Goal: Transaction & Acquisition: Purchase product/service

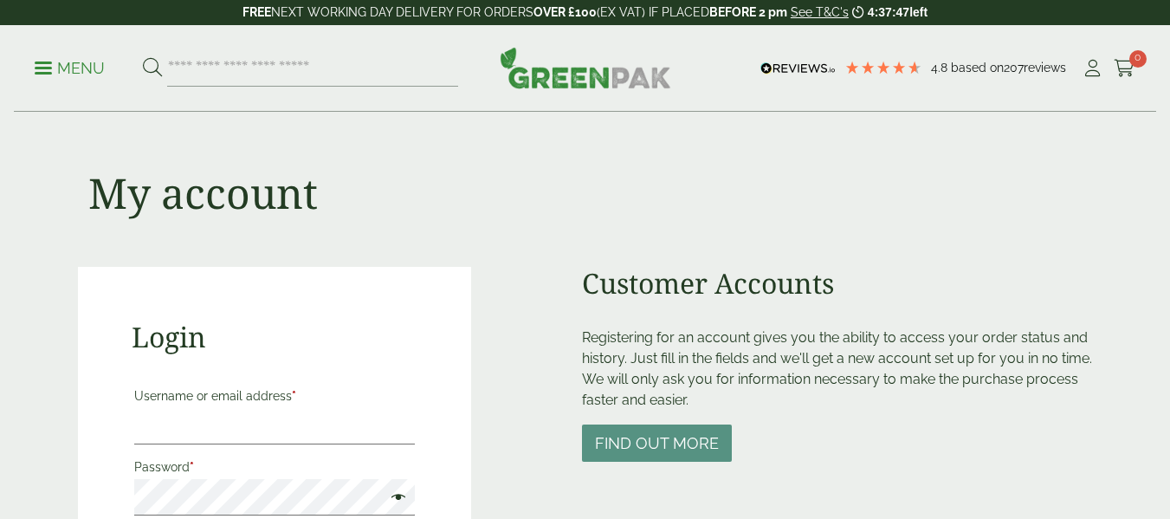
click at [199, 423] on input "Username or email address *" at bounding box center [274, 426] width 281 height 36
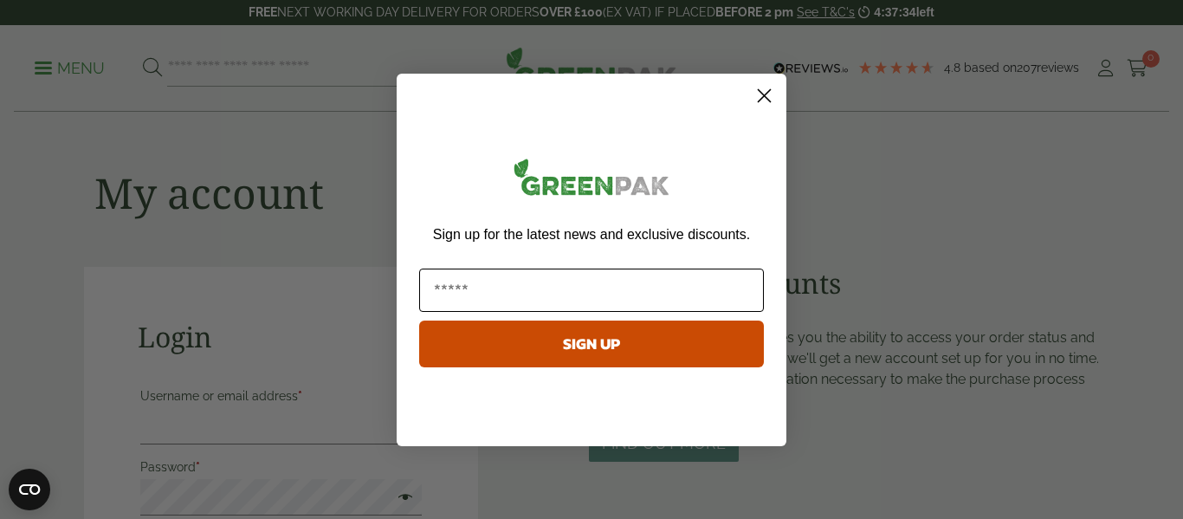
click at [546, 285] on input "Email" at bounding box center [591, 289] width 345 height 43
click at [759, 84] on circle "Close dialog" at bounding box center [764, 95] width 29 height 29
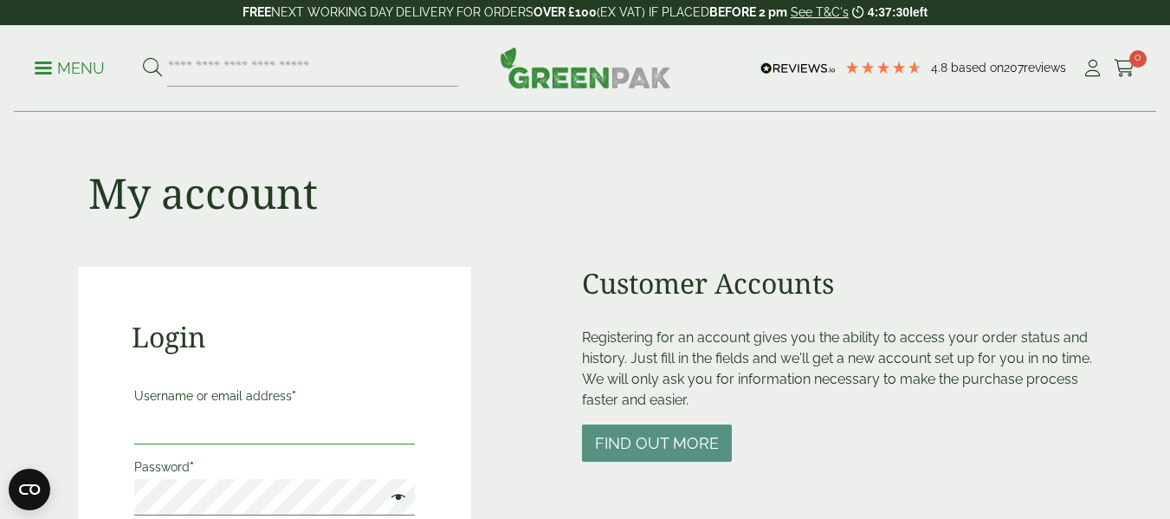
click at [186, 419] on input "Username or email address *" at bounding box center [274, 426] width 281 height 36
type input "**********"
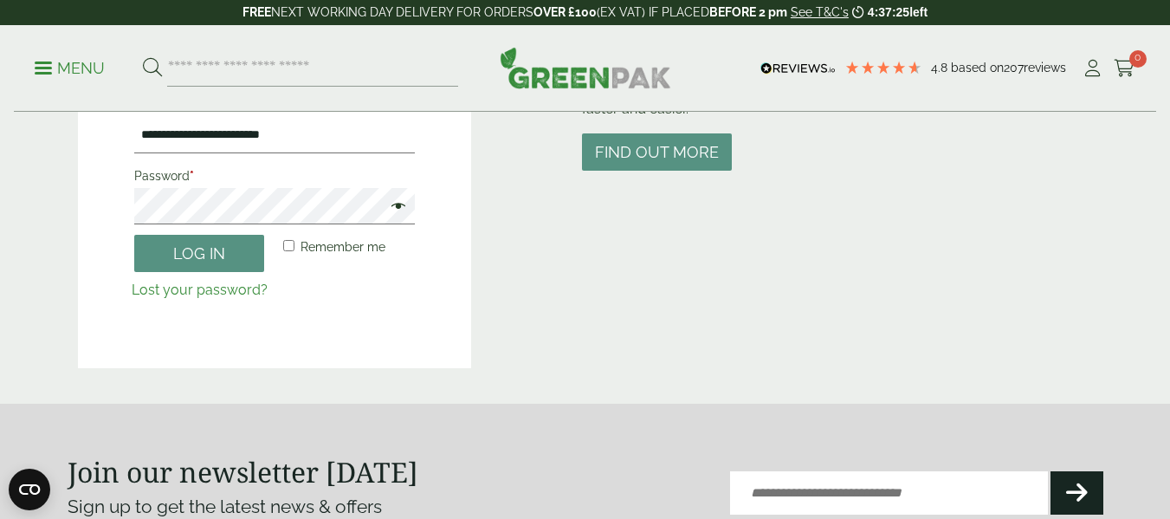
scroll to position [290, 0]
click at [191, 259] on button "Log in" at bounding box center [199, 254] width 130 height 37
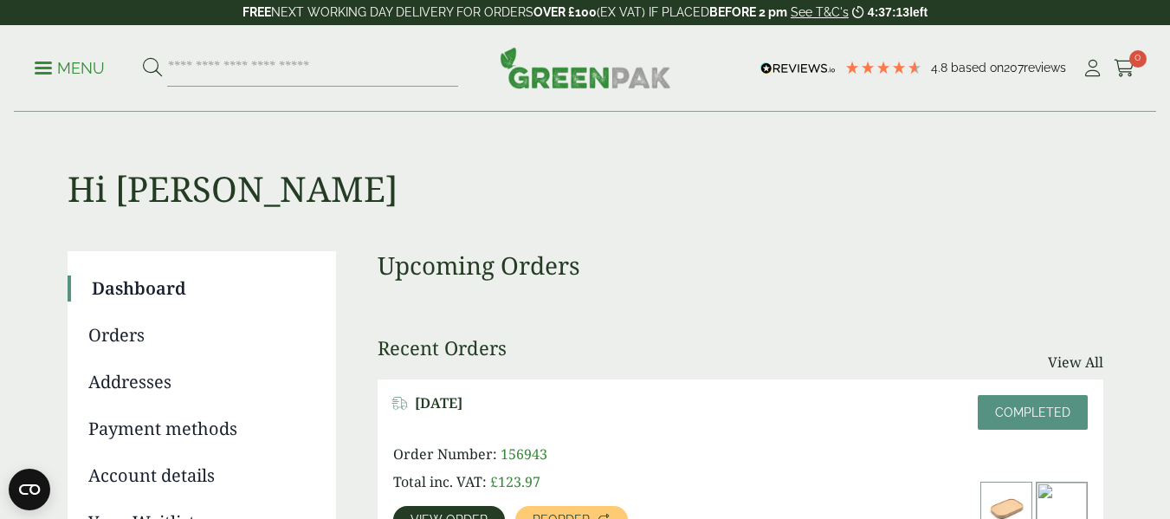
click at [33, 74] on div "Menu 4.8 Based on 207 reviews My Account" at bounding box center [585, 68] width 1142 height 87
click at [42, 73] on link "Menu" at bounding box center [70, 66] width 70 height 17
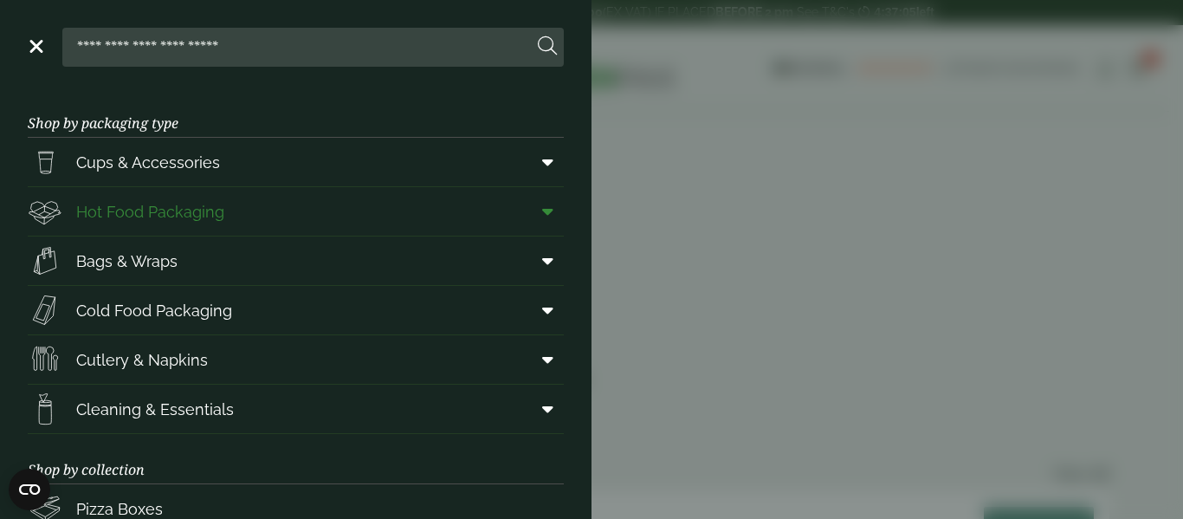
click at [158, 218] on span "Hot Food Packaging" at bounding box center [150, 211] width 148 height 23
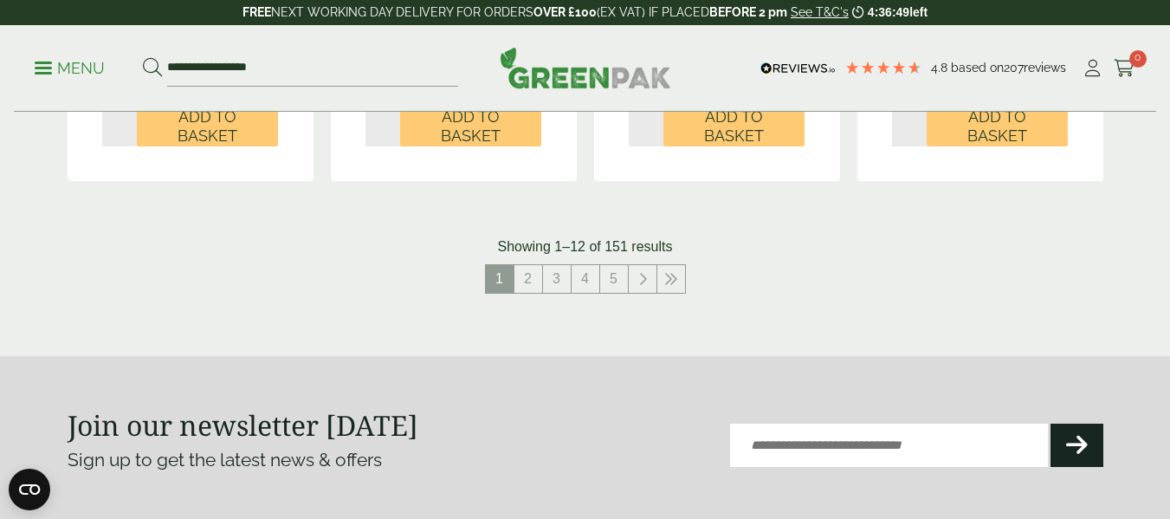
scroll to position [2069, 0]
click at [533, 278] on link "2" at bounding box center [528, 278] width 28 height 28
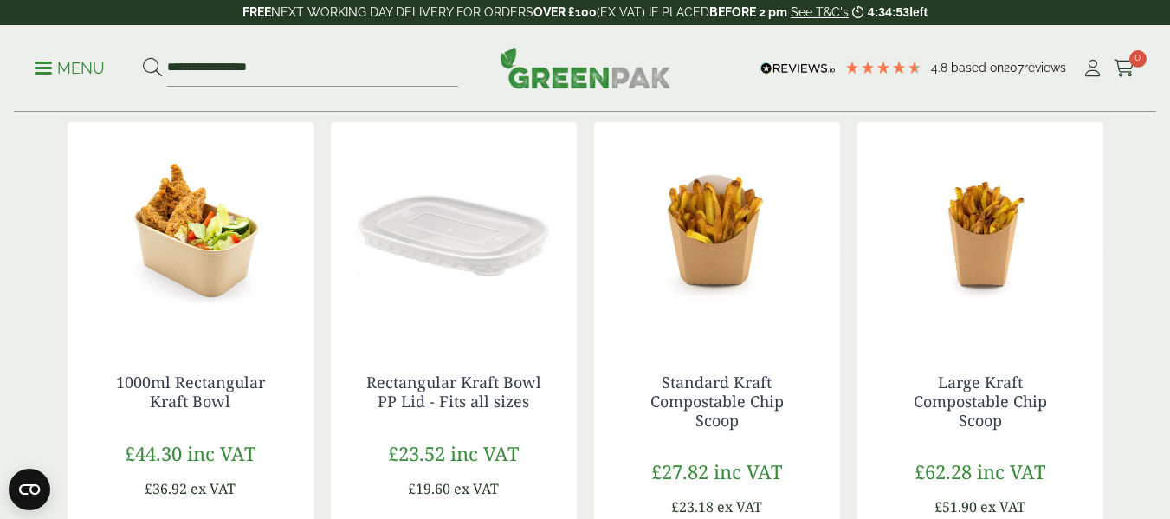
scroll to position [1587, 0]
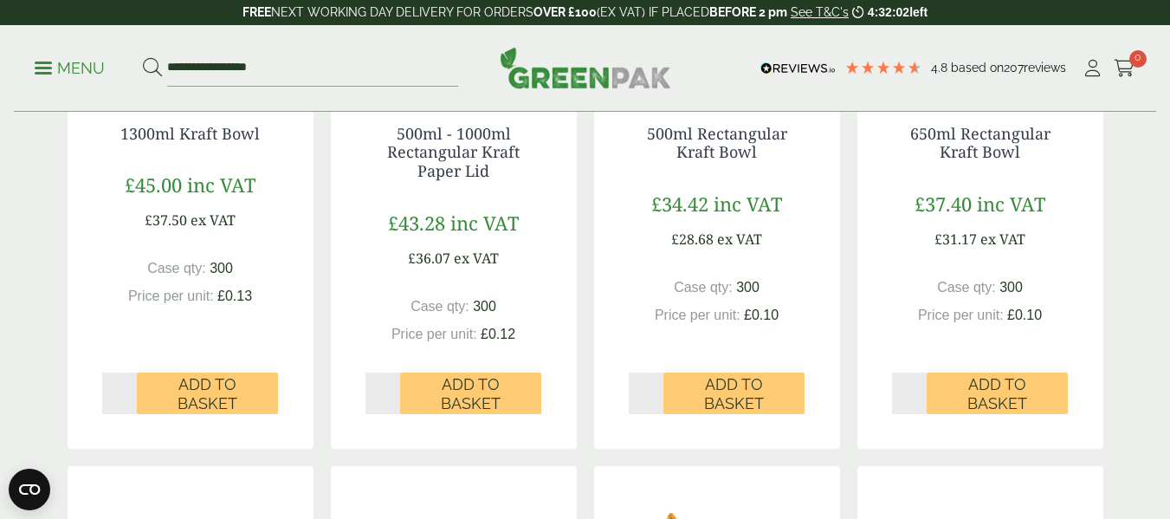
scroll to position [656, 0]
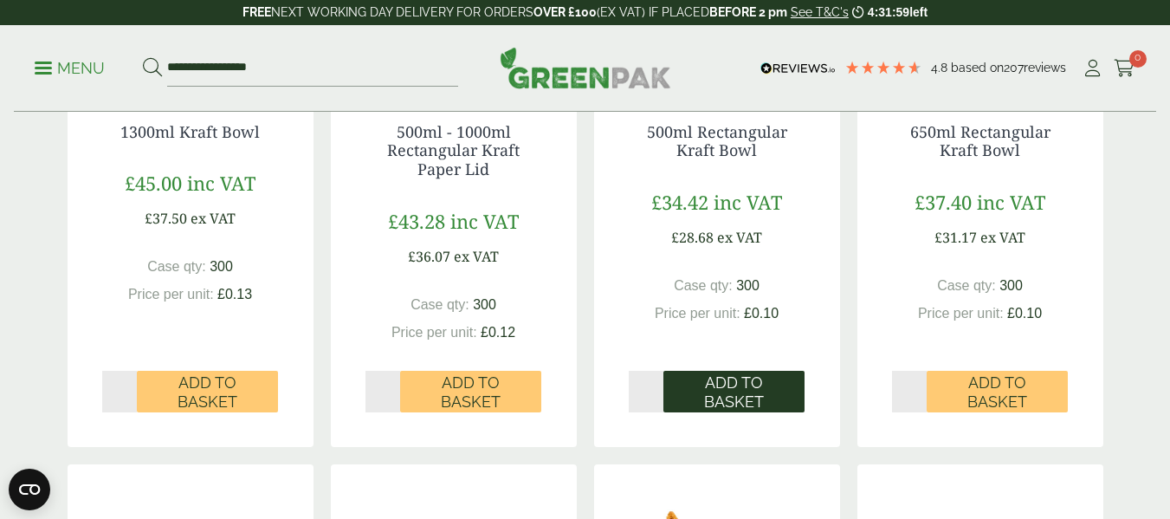
click at [741, 391] on span "Add to Basket" at bounding box center [733, 391] width 117 height 37
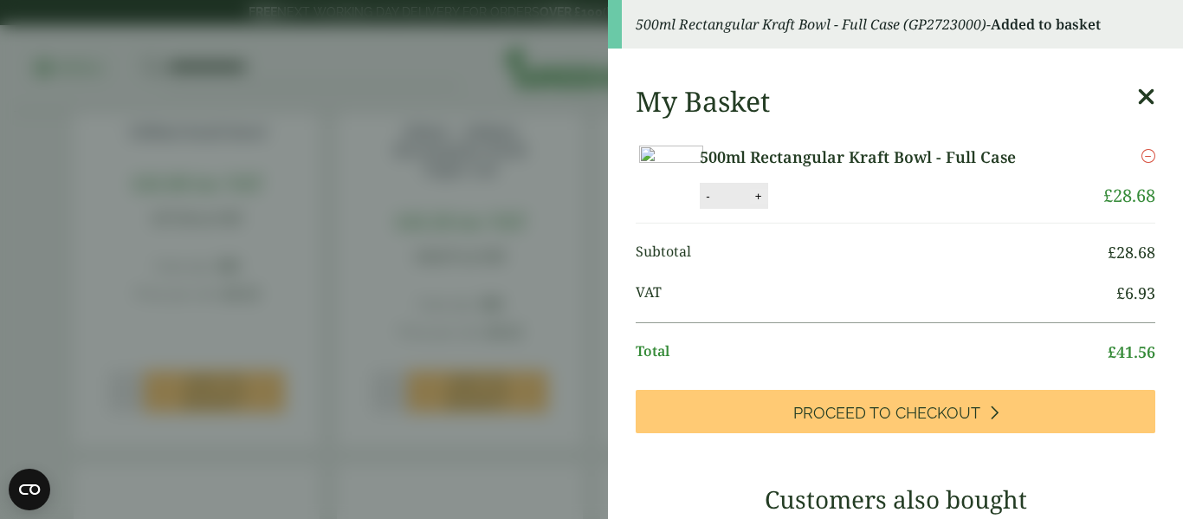
click at [767, 204] on button "+" at bounding box center [758, 196] width 17 height 15
type input "*"
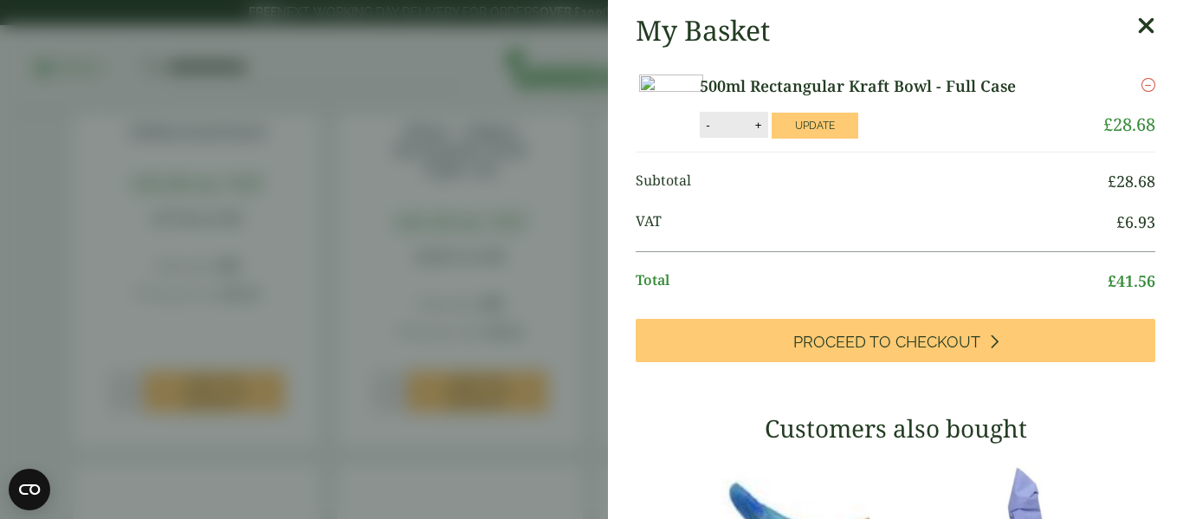
click at [1137, 22] on icon at bounding box center [1146, 26] width 18 height 24
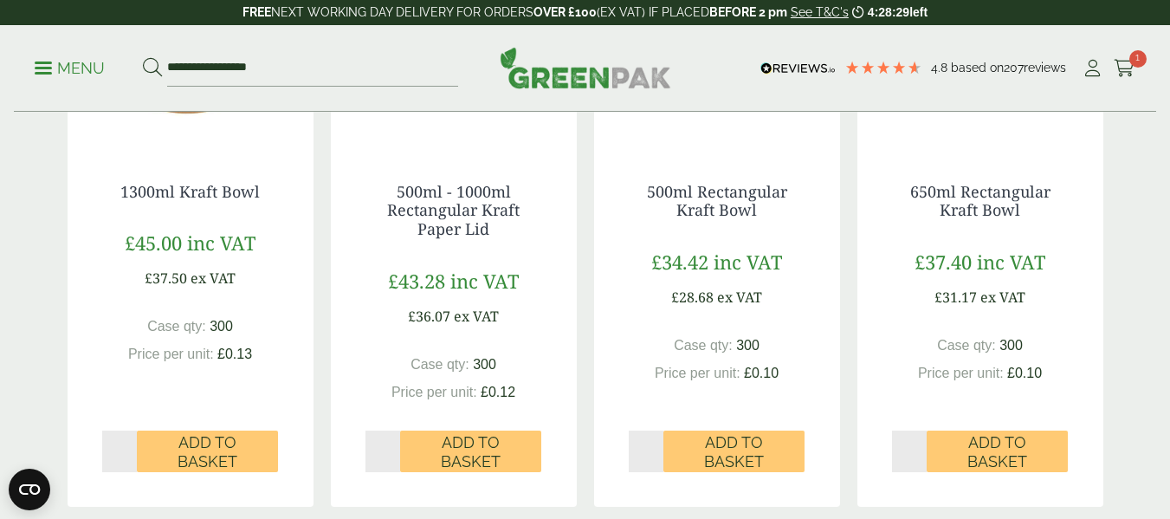
scroll to position [607, 0]
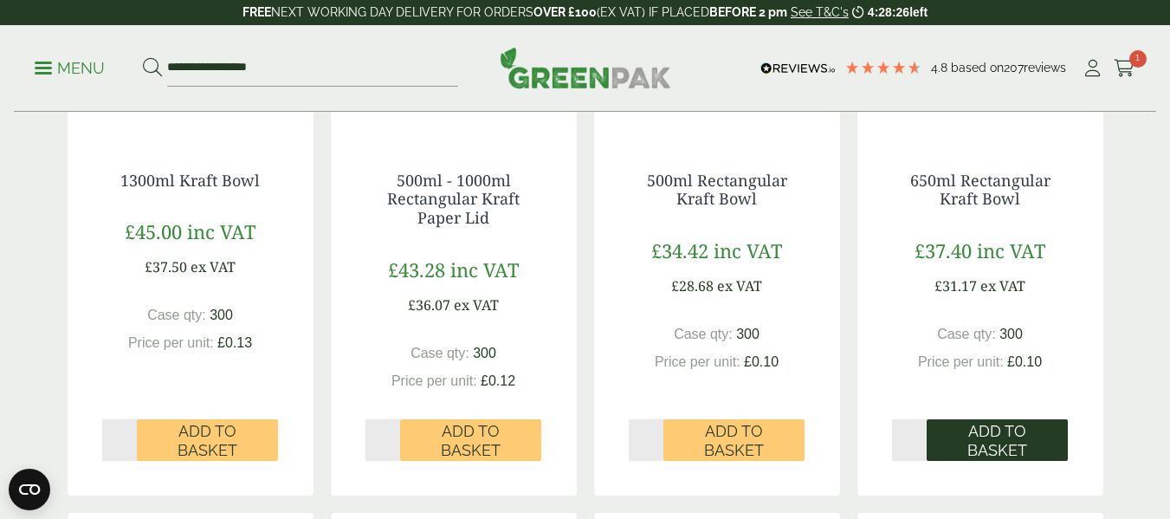
click at [979, 430] on span "Add to Basket" at bounding box center [997, 440] width 117 height 37
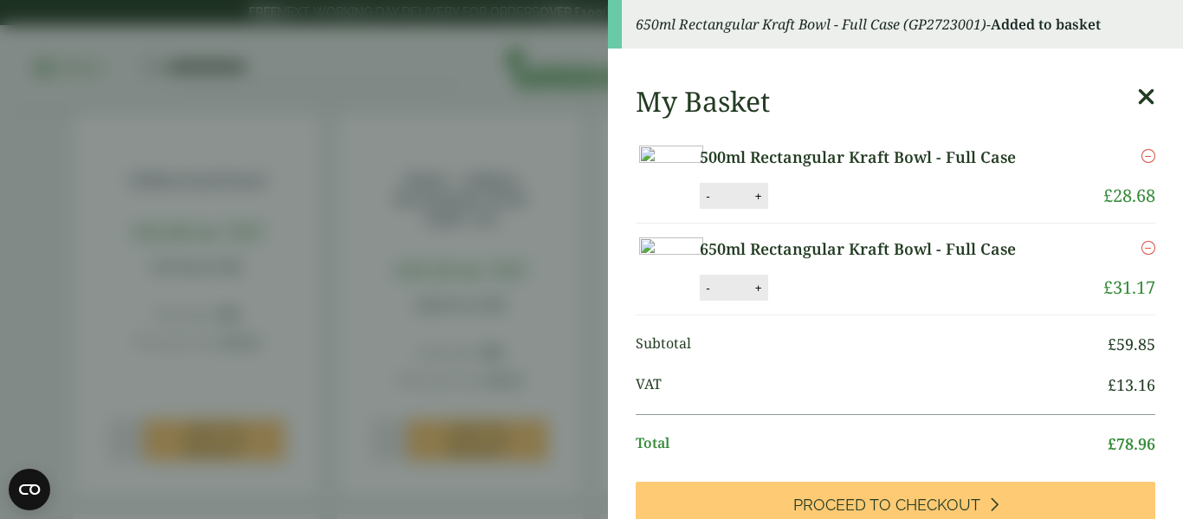
click at [767, 209] on div "- * +" at bounding box center [734, 196] width 68 height 26
click at [767, 204] on button "+" at bounding box center [758, 196] width 17 height 15
type input "*"
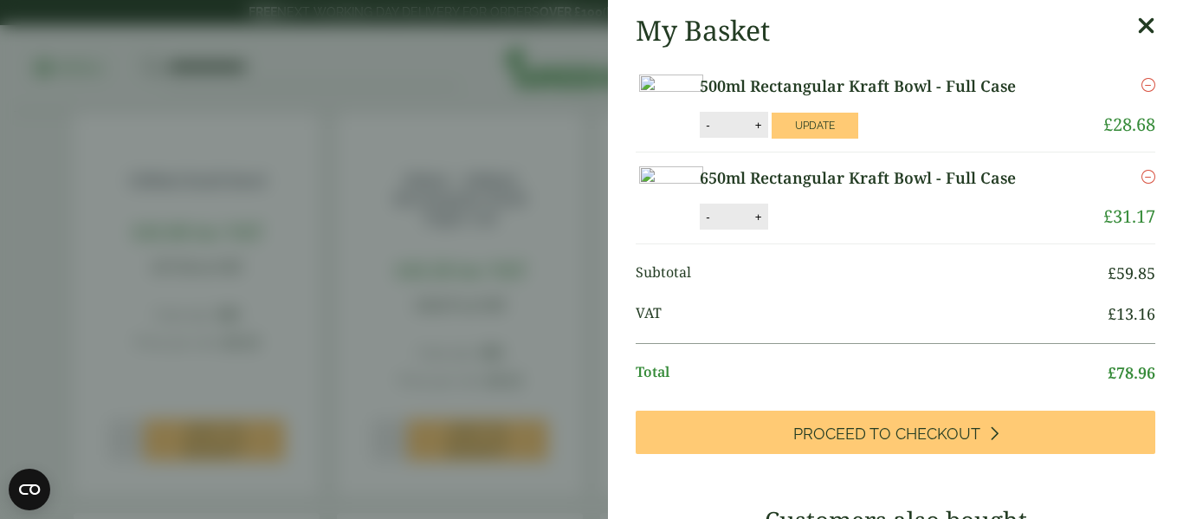
click at [1137, 18] on icon at bounding box center [1146, 26] width 18 height 24
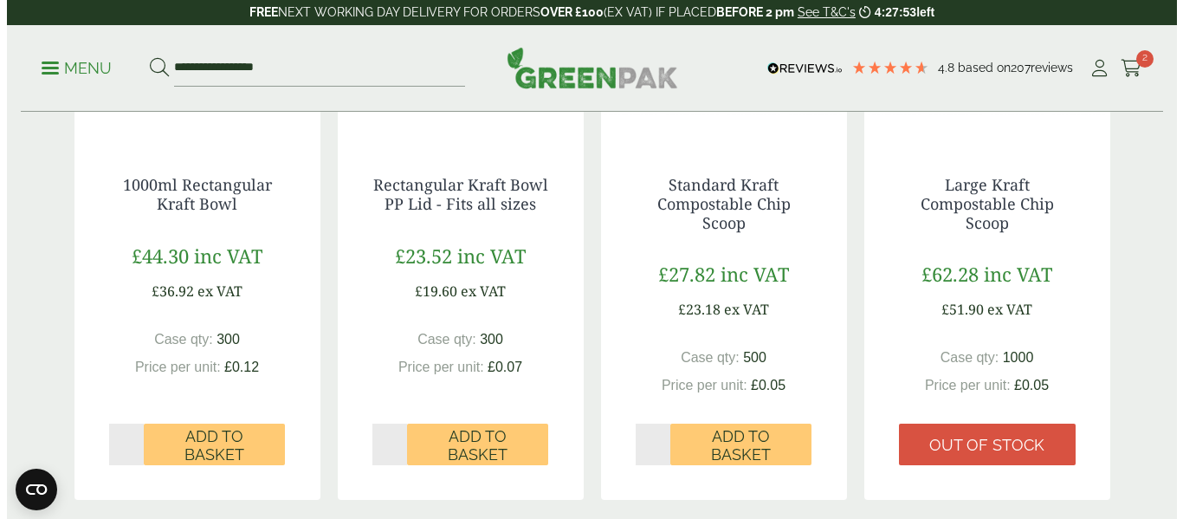
scroll to position [1787, 0]
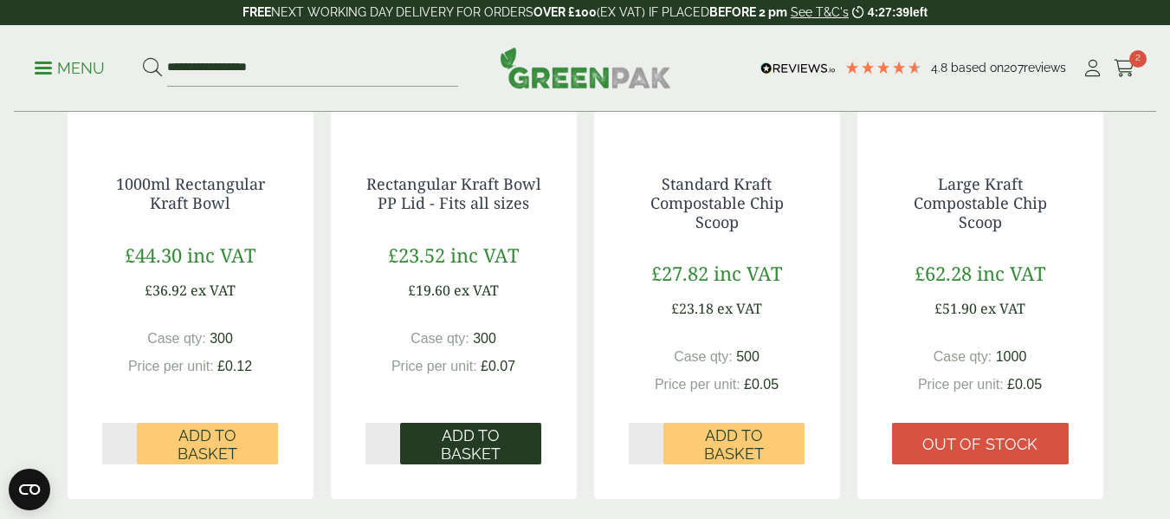
click at [503, 435] on span "Add to Basket" at bounding box center [470, 444] width 117 height 37
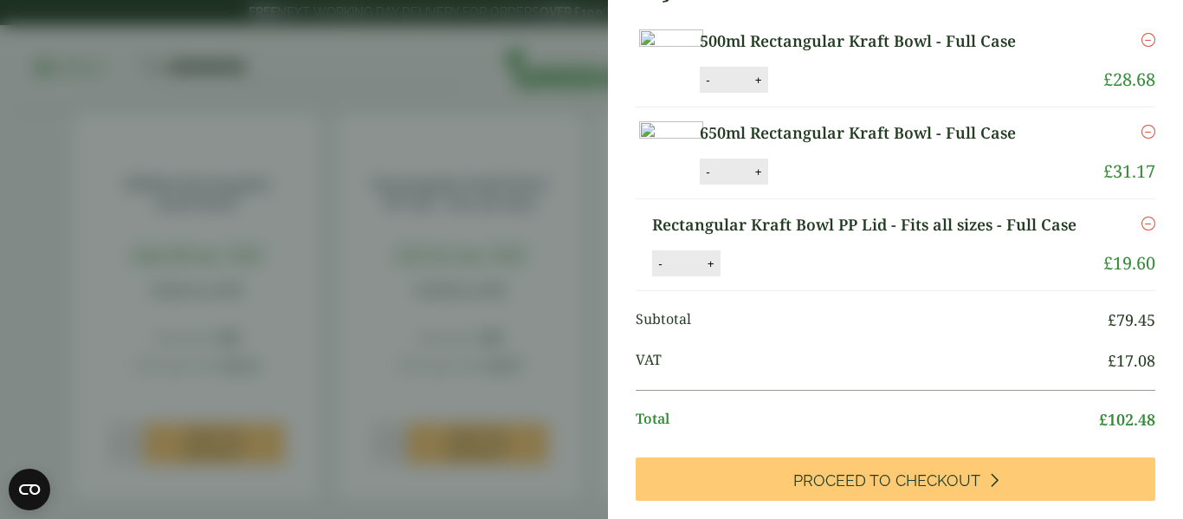
scroll to position [143, 0]
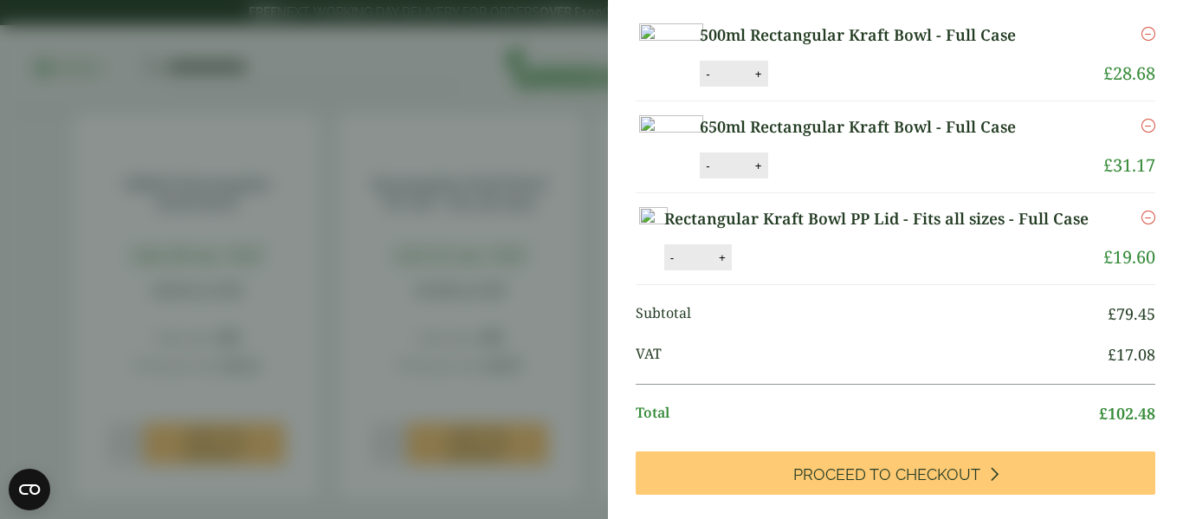
click at [731, 265] on button "+" at bounding box center [722, 257] width 17 height 15
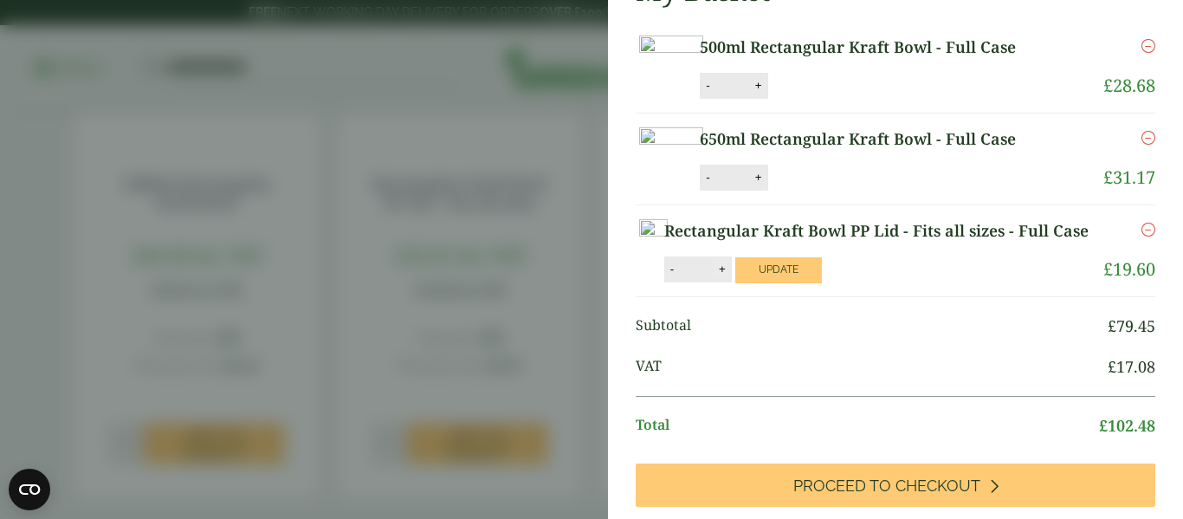
scroll to position [51, 0]
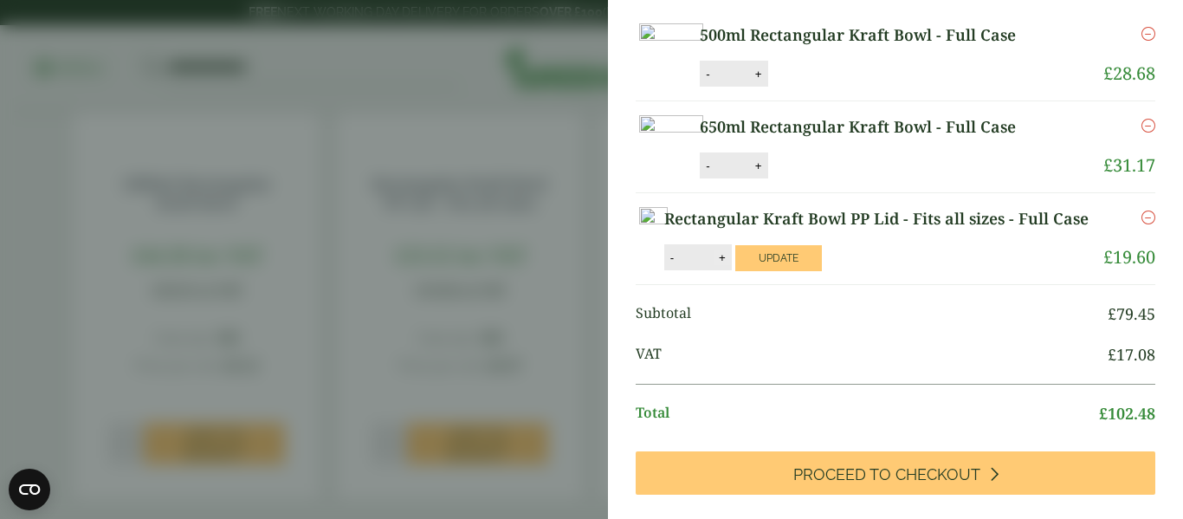
click at [731, 265] on button "+" at bounding box center [722, 257] width 17 height 15
type input "*"
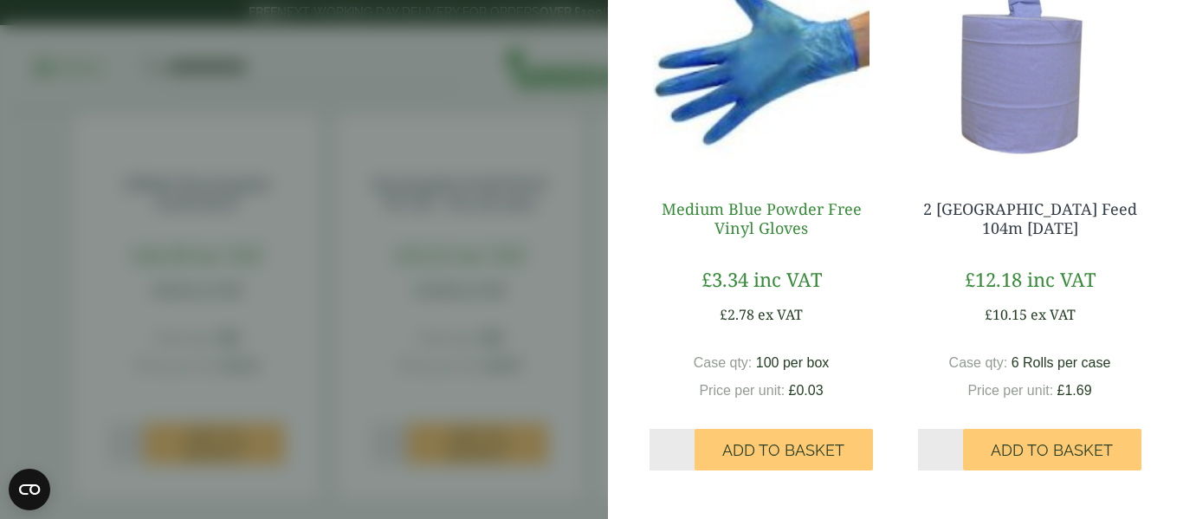
scroll to position [812, 0]
click at [513, 48] on aside "My Basket 500ml Rectangular Kraft Bowl - Full Case 500ml Rectangular Kraft Bowl…" at bounding box center [591, 259] width 1183 height 519
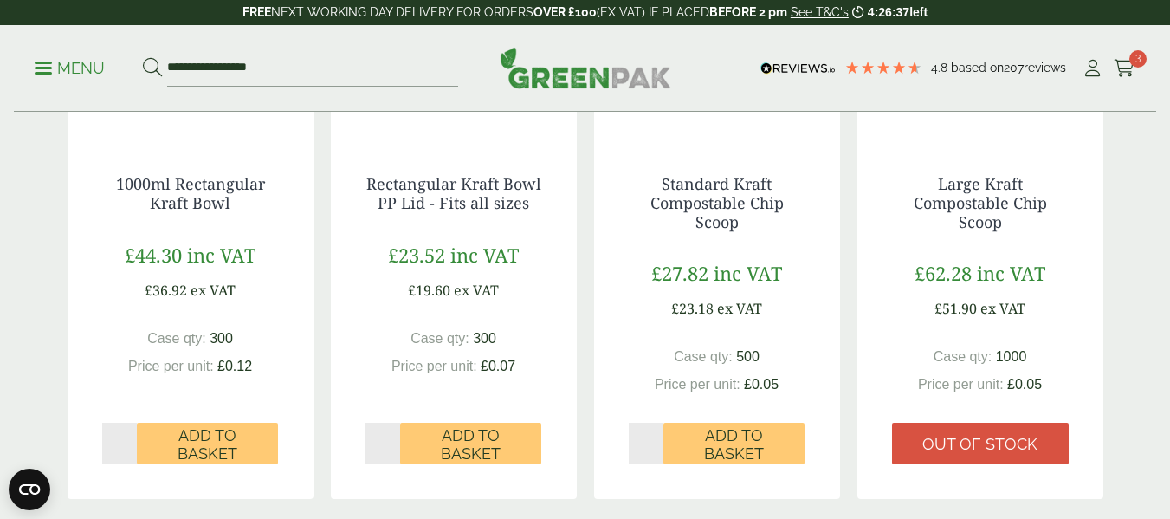
click at [44, 71] on link "Menu" at bounding box center [70, 66] width 70 height 17
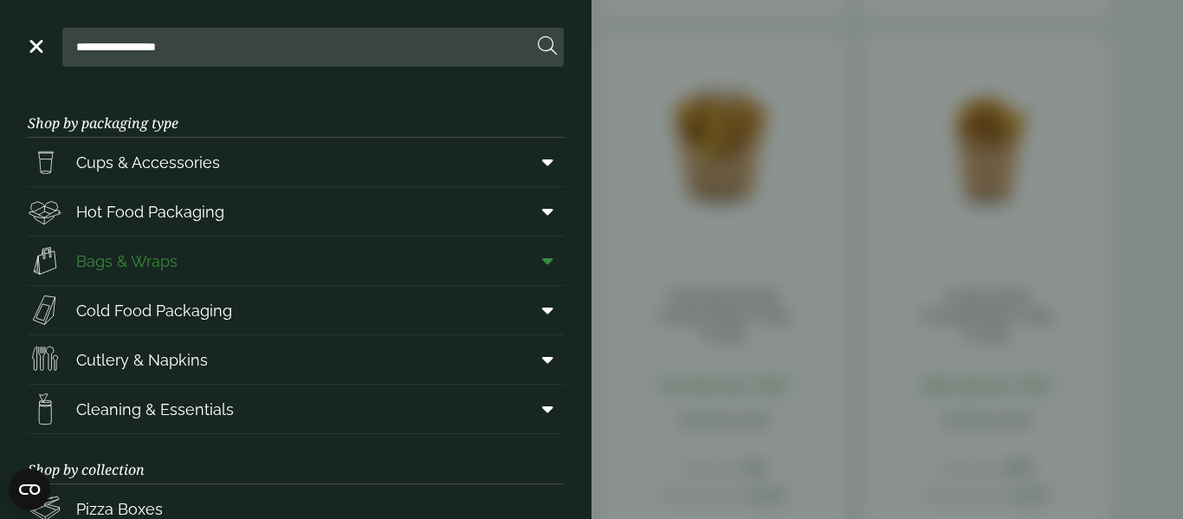
click at [191, 262] on link "Bags & Wraps" at bounding box center [296, 260] width 536 height 48
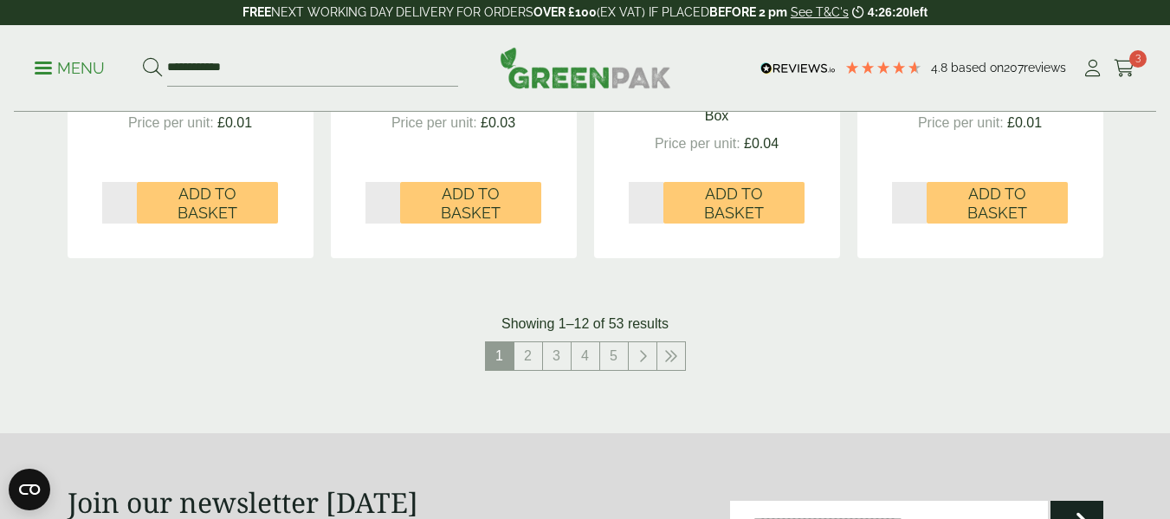
scroll to position [1946, 0]
click at [518, 368] on link "2" at bounding box center [528, 357] width 28 height 28
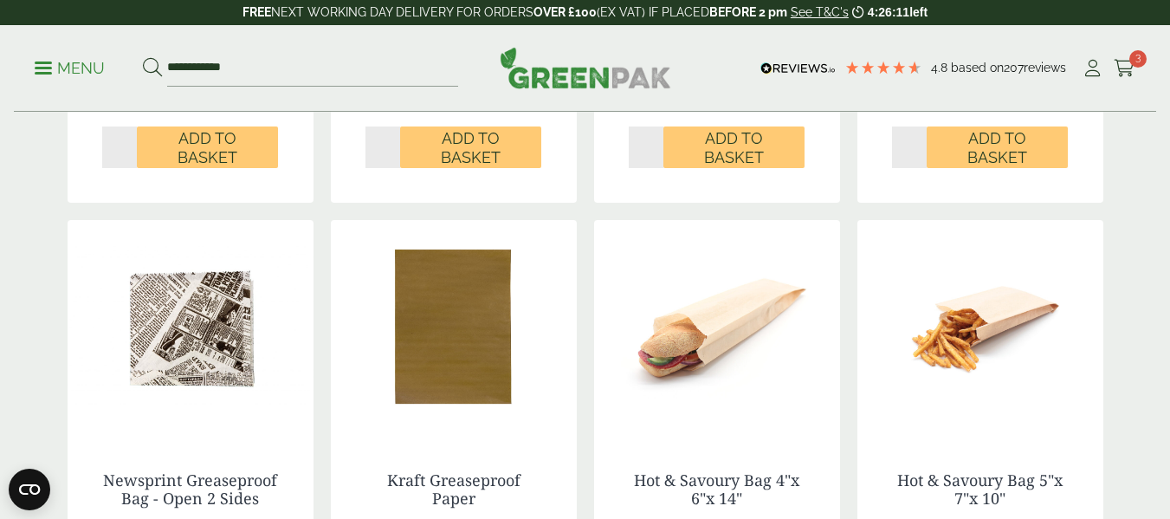
scroll to position [1784, 0]
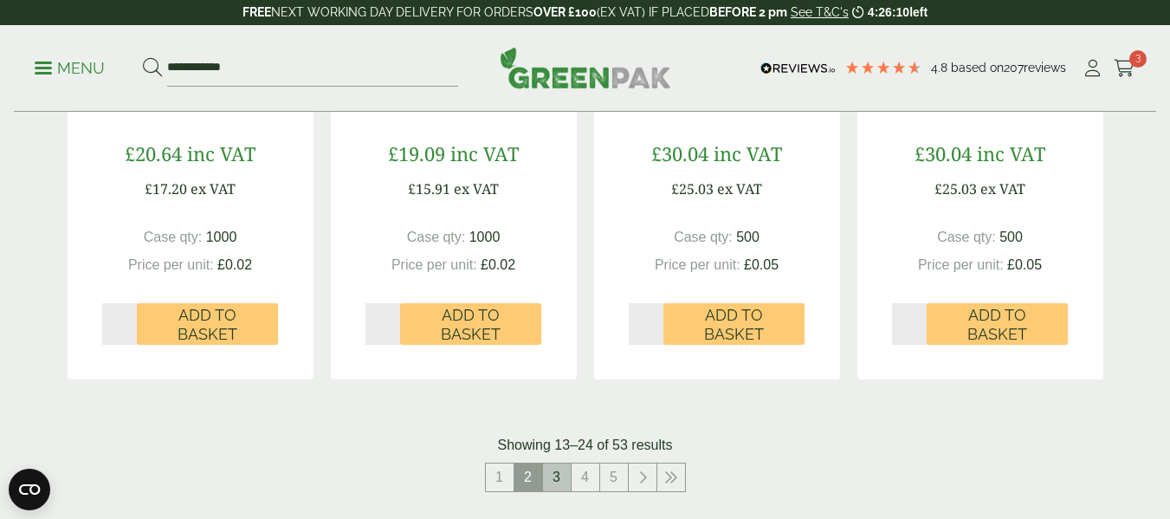
click at [551, 487] on link "3" at bounding box center [557, 477] width 28 height 28
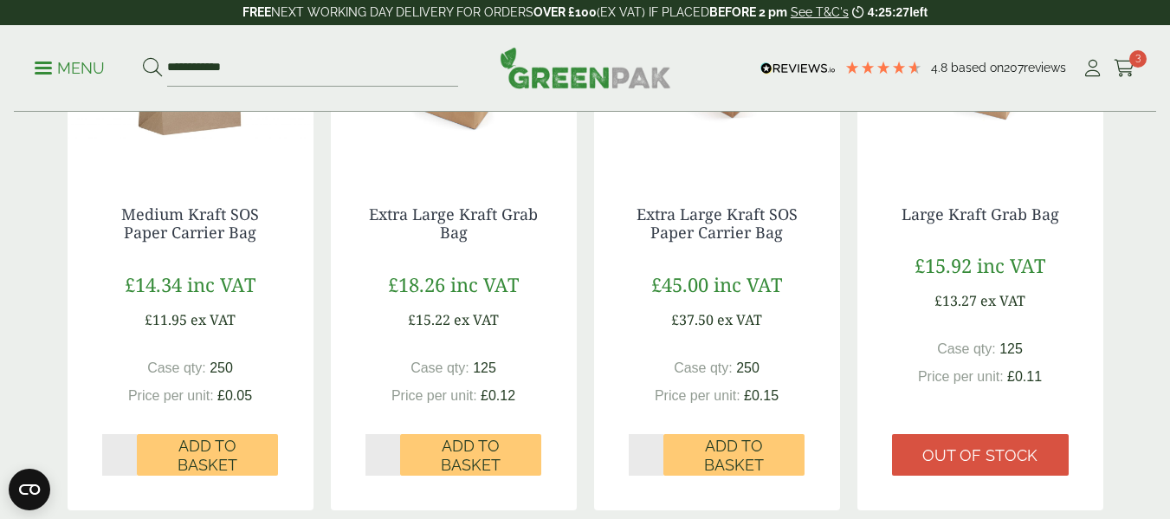
scroll to position [1655, 0]
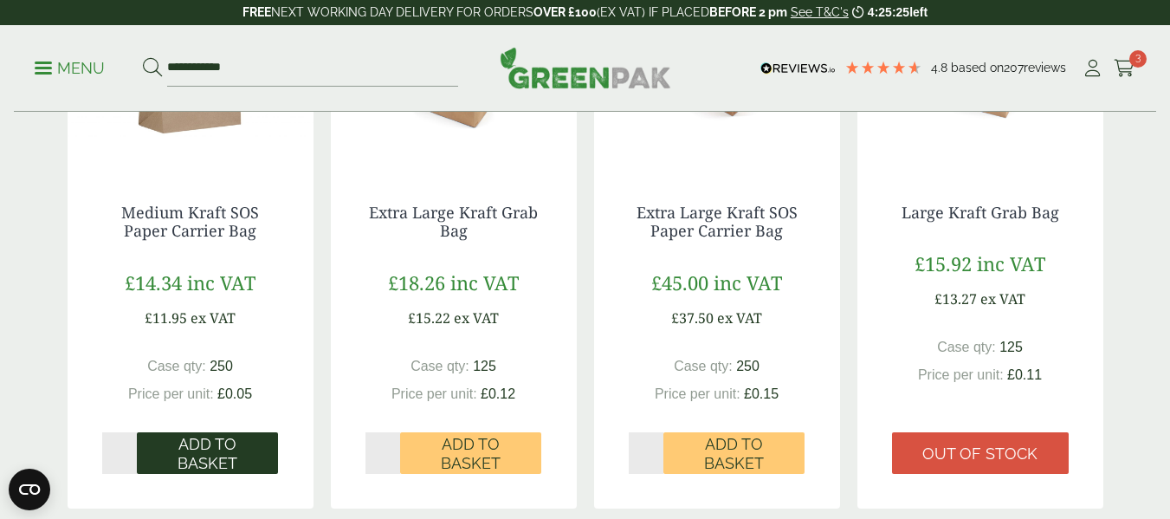
click at [201, 449] on span "Add to Basket" at bounding box center [207, 453] width 117 height 37
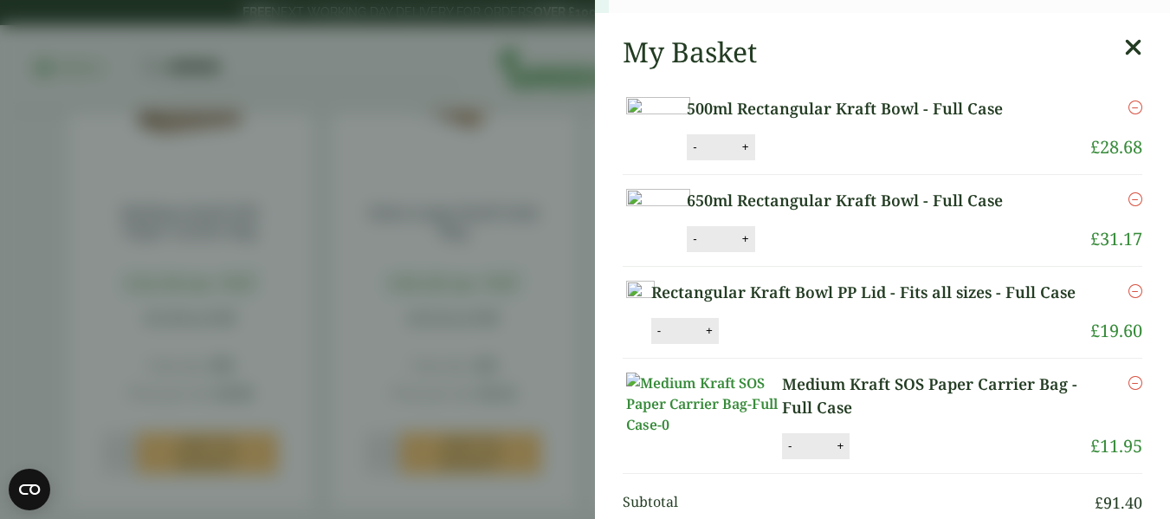
scroll to position [1974, 0]
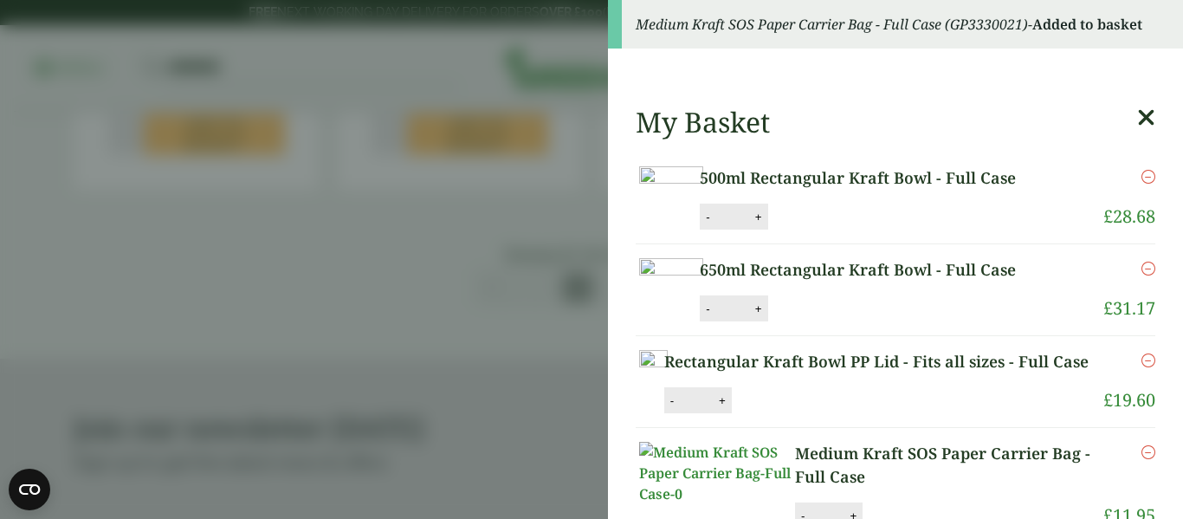
click at [1137, 121] on icon at bounding box center [1146, 118] width 18 height 24
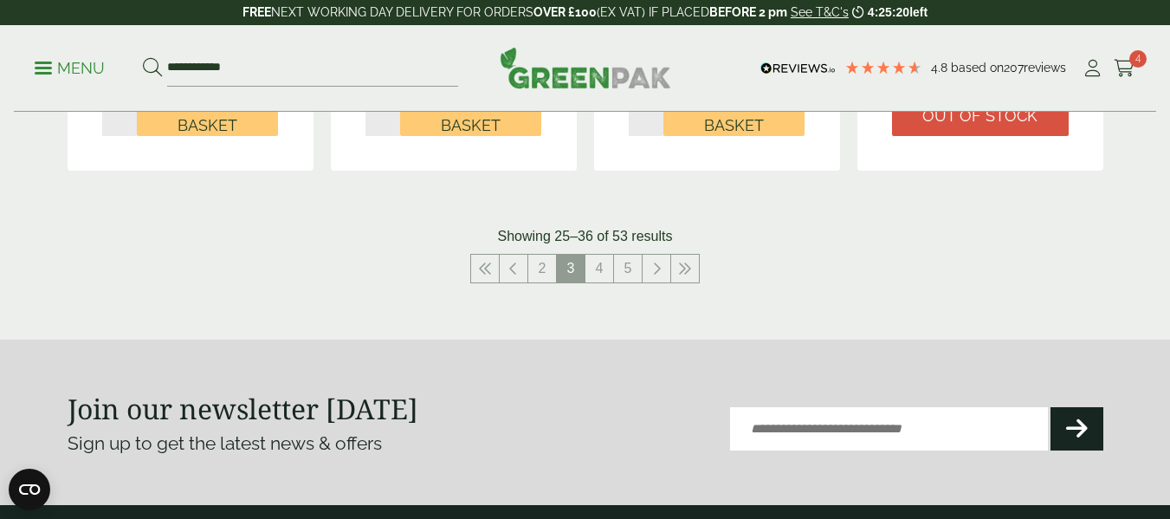
scroll to position [1978, 0]
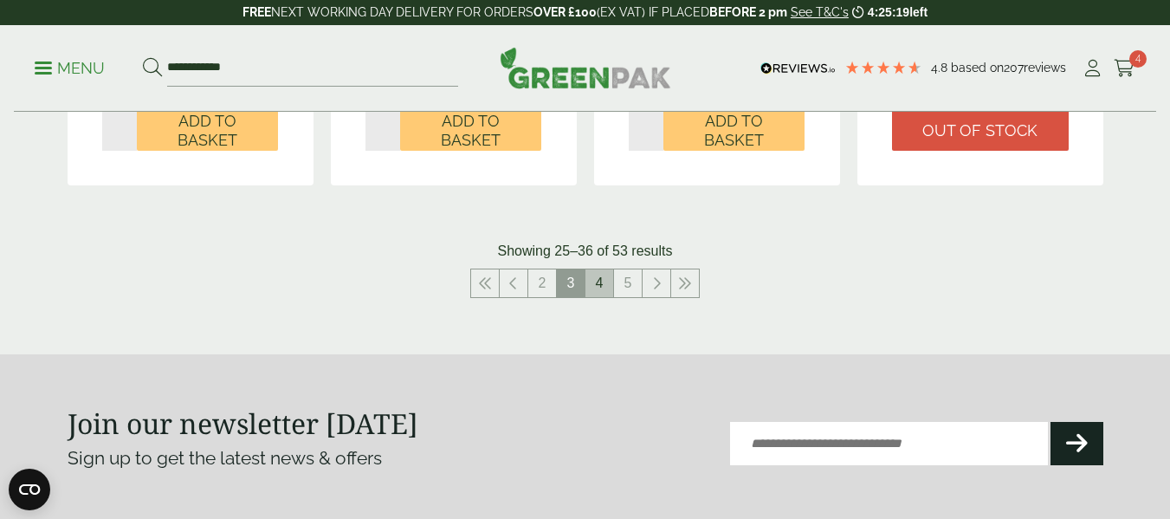
click at [603, 274] on link "4" at bounding box center [599, 283] width 28 height 28
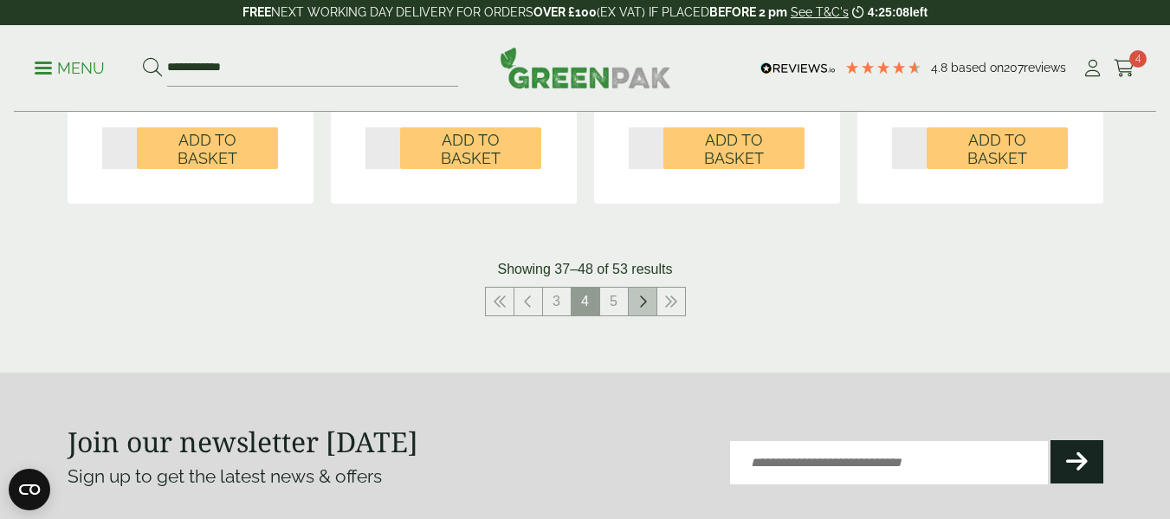
scroll to position [1979, 0]
click at [620, 294] on link "5" at bounding box center [614, 301] width 28 height 28
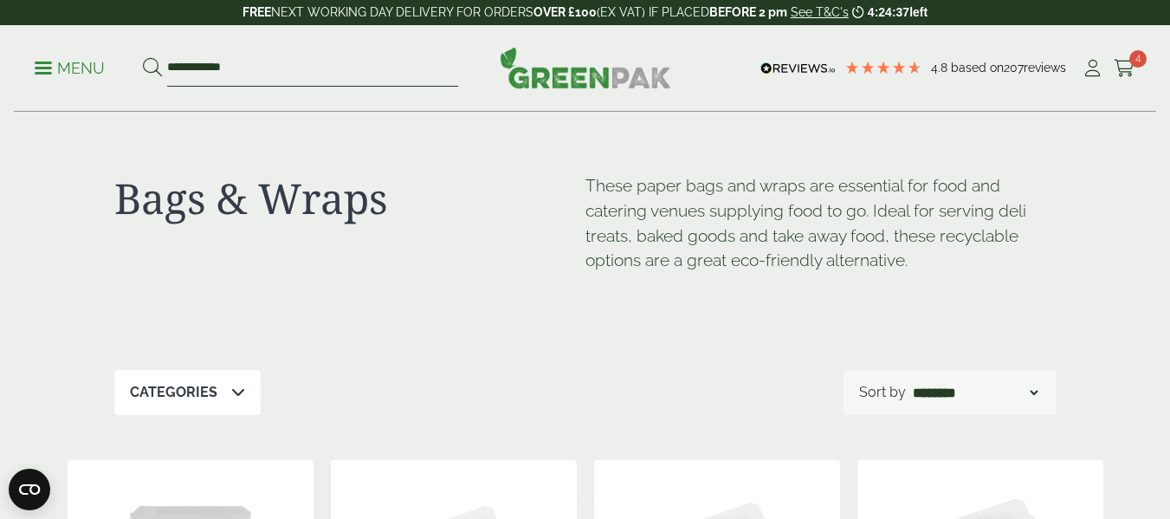
click at [273, 65] on input "**********" at bounding box center [312, 68] width 291 height 36
click at [42, 67] on span at bounding box center [43, 68] width 17 height 3
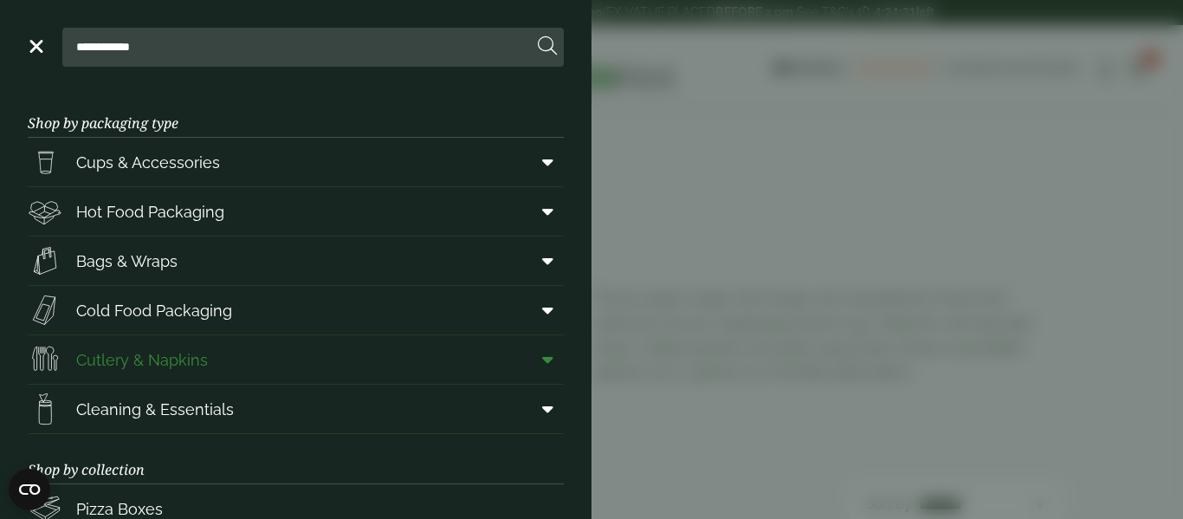
click at [237, 359] on link "Cutlery & Napkins" at bounding box center [296, 359] width 536 height 48
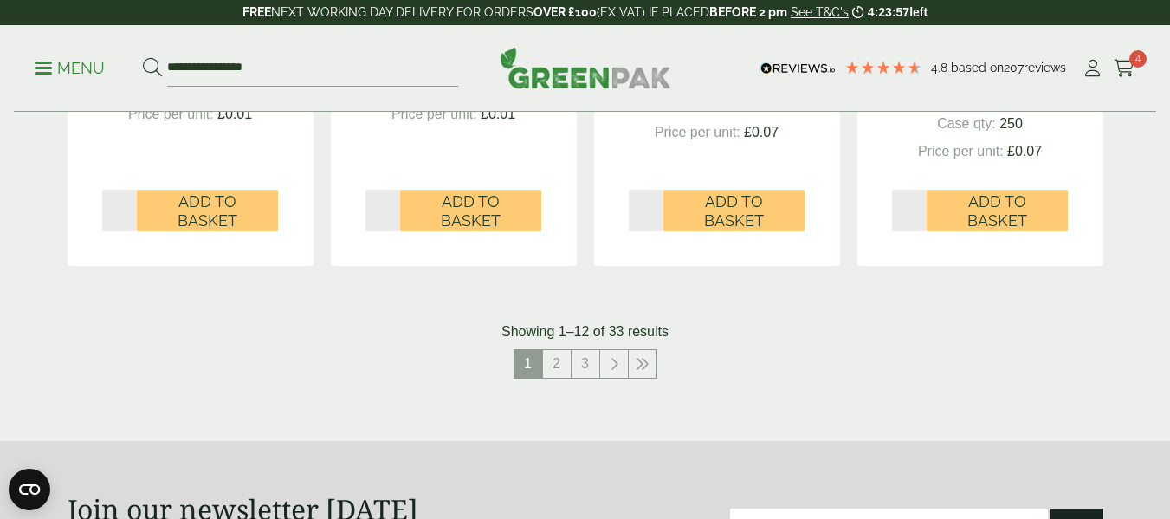
scroll to position [1961, 0]
click at [556, 360] on link "2" at bounding box center [557, 363] width 28 height 28
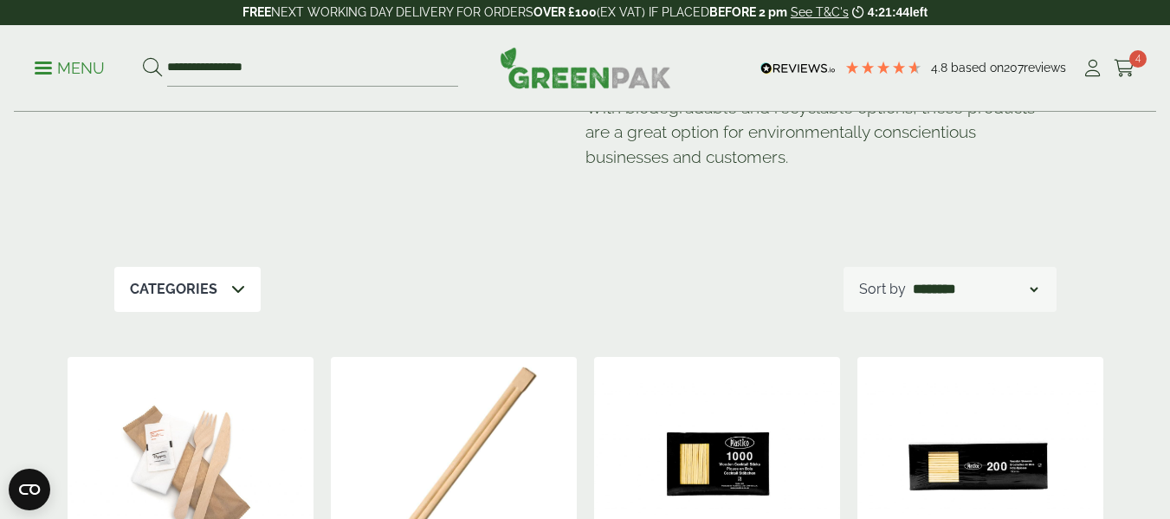
scroll to position [70, 0]
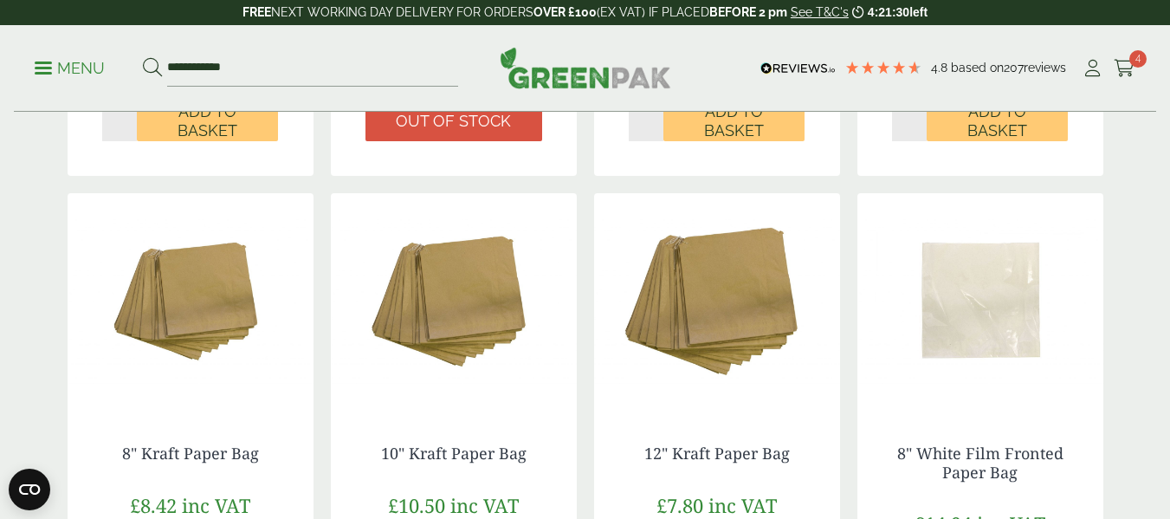
scroll to position [799, 0]
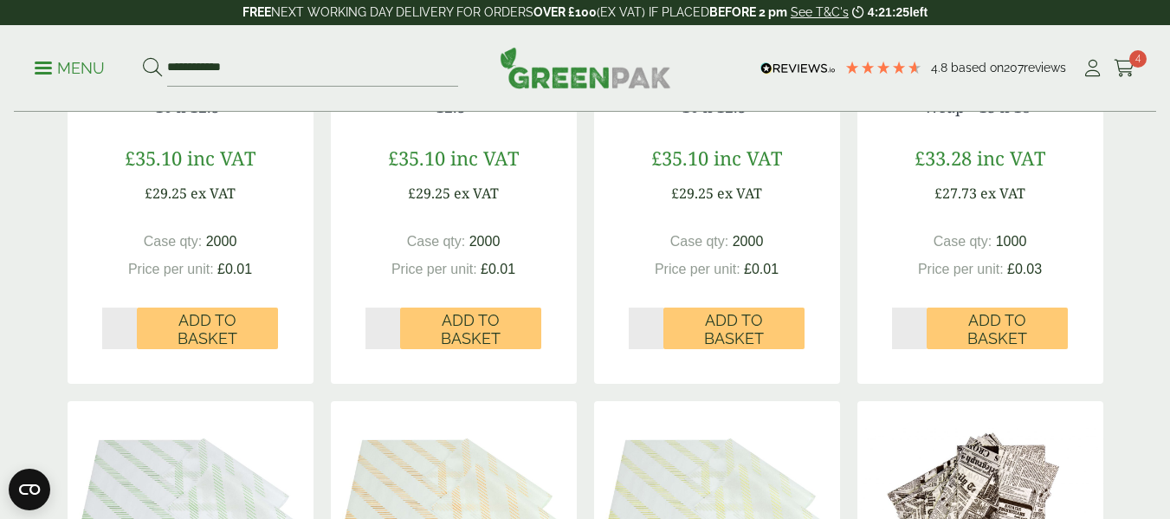
scroll to position [631, 0]
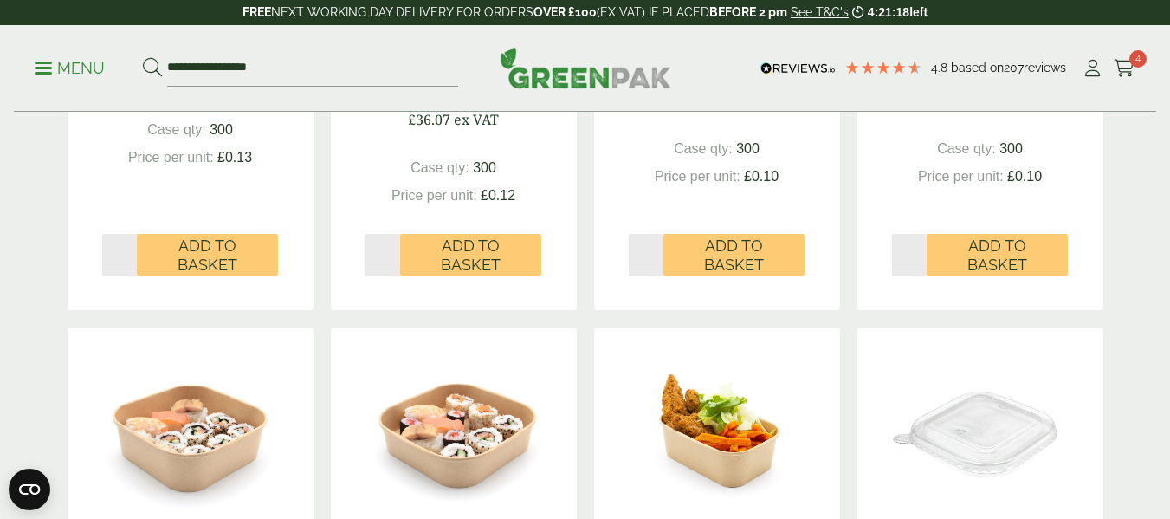
click at [49, 69] on p "Menu" at bounding box center [70, 68] width 70 height 21
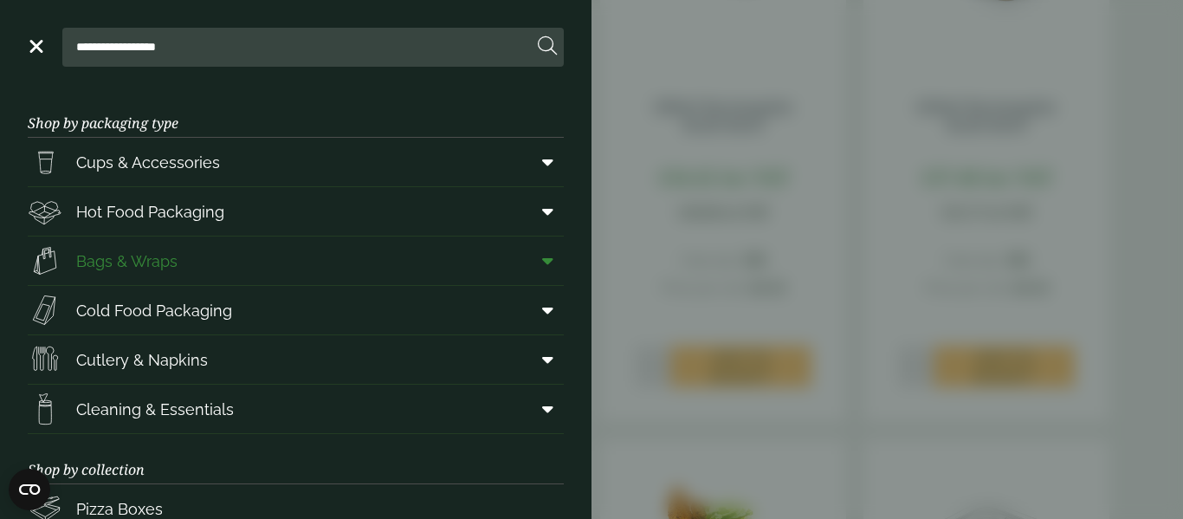
click at [205, 266] on link "Bags & Wraps" at bounding box center [296, 260] width 536 height 48
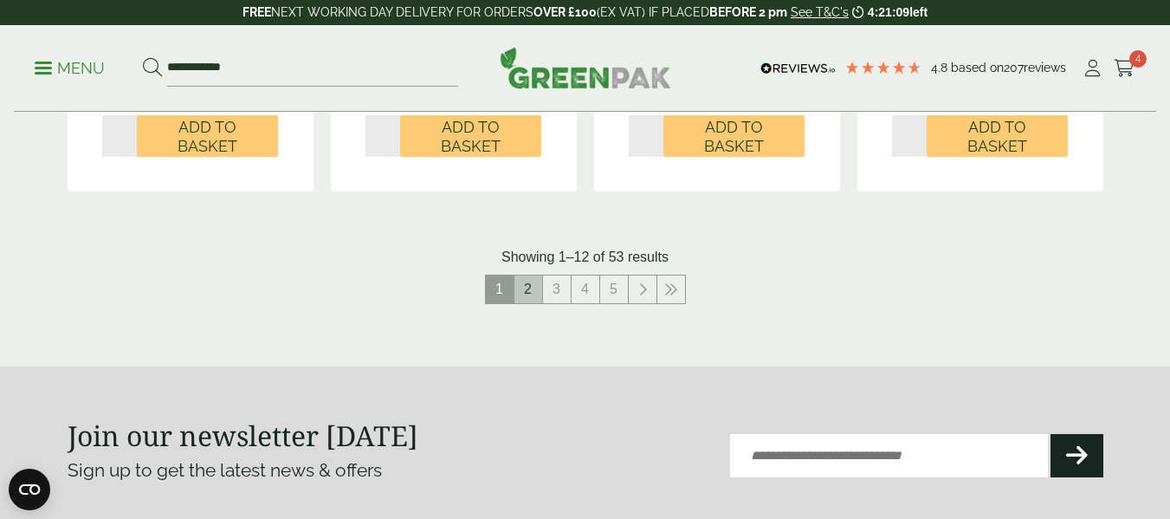
click at [520, 289] on link "2" at bounding box center [528, 289] width 28 height 28
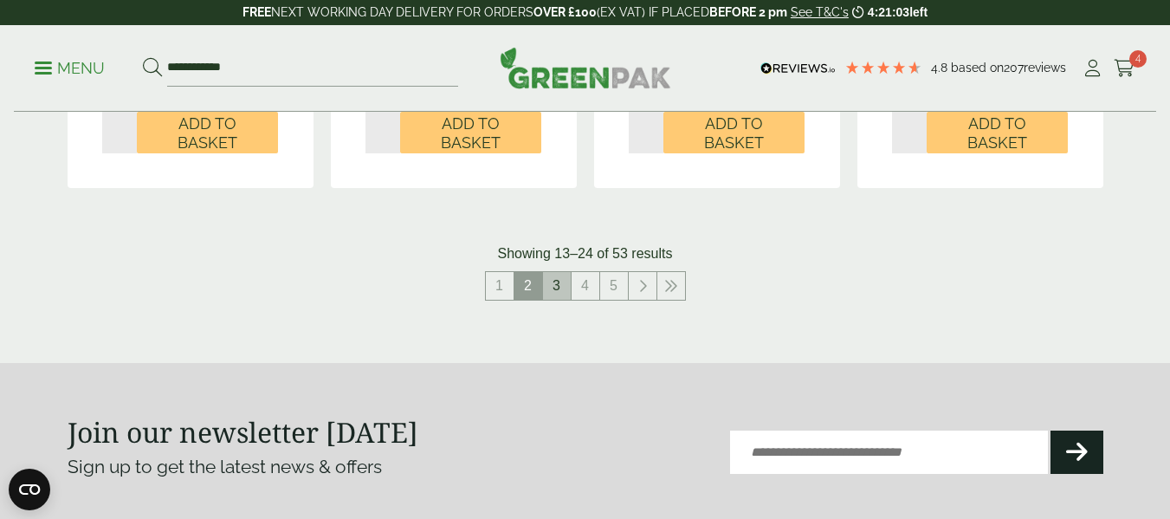
scroll to position [1976, 0]
click at [547, 281] on link "3" at bounding box center [557, 285] width 28 height 28
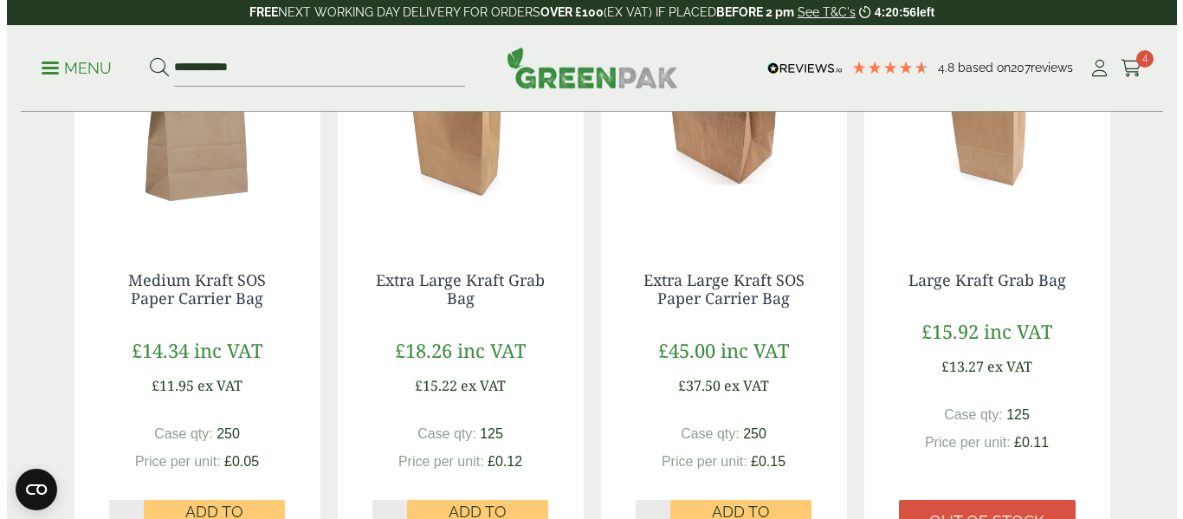
scroll to position [1730, 0]
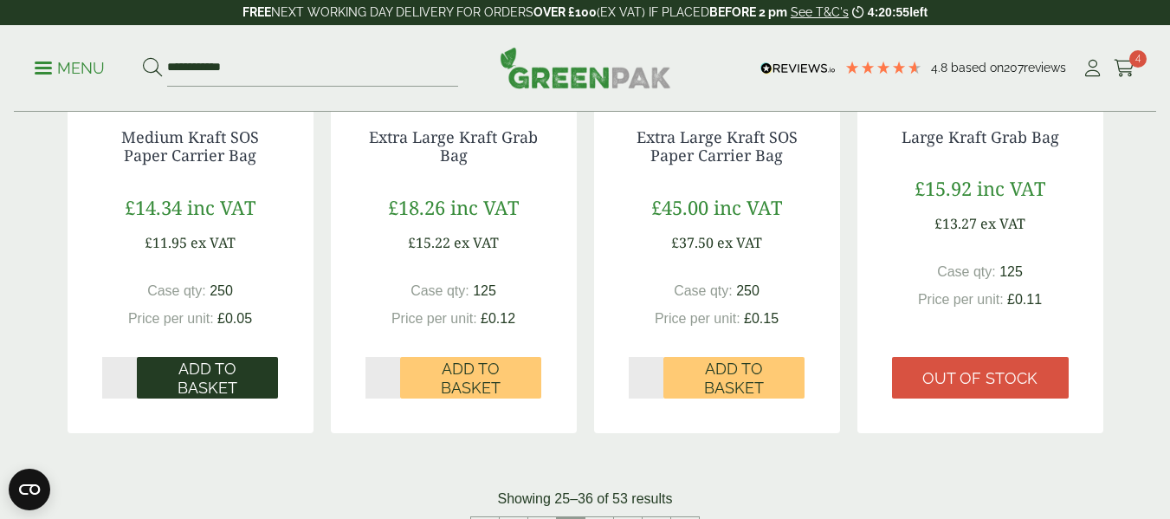
click at [241, 374] on span "Add to Basket" at bounding box center [207, 377] width 117 height 37
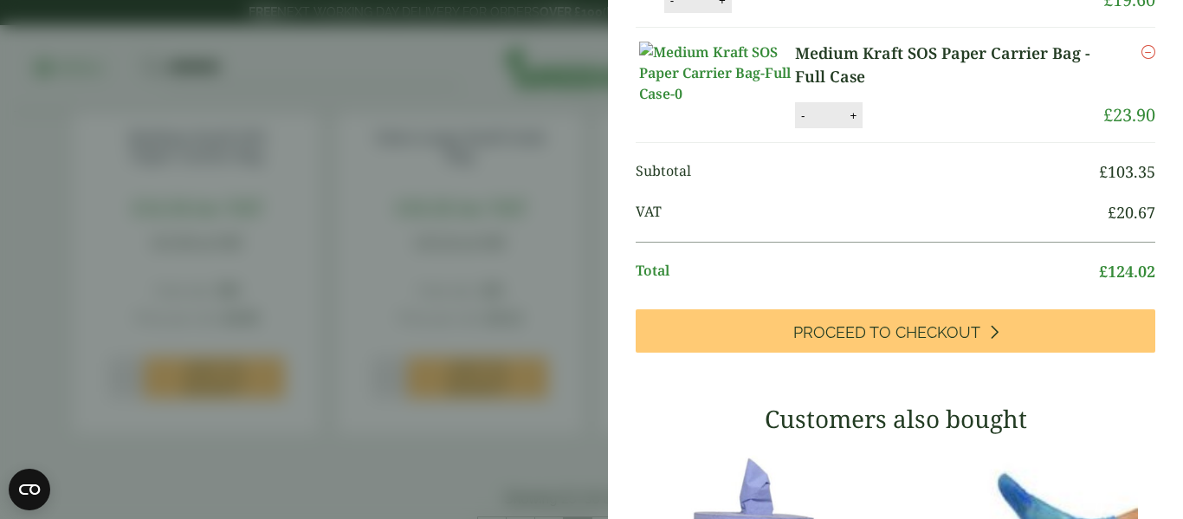
scroll to position [155, 0]
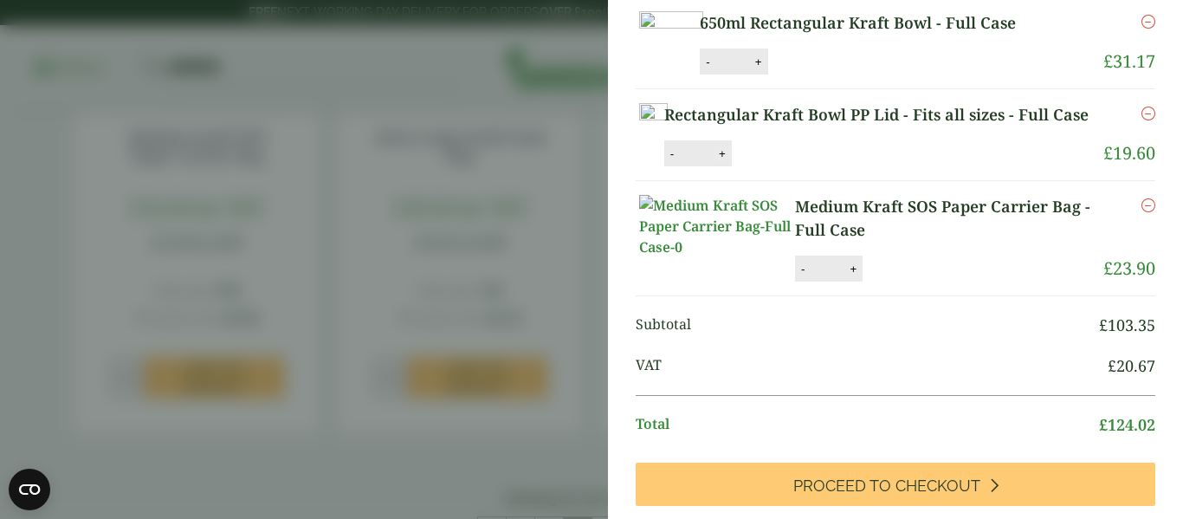
click at [731, 161] on button "+" at bounding box center [722, 153] width 17 height 15
type input "*"
click at [822, 167] on button "Update" at bounding box center [778, 154] width 87 height 26
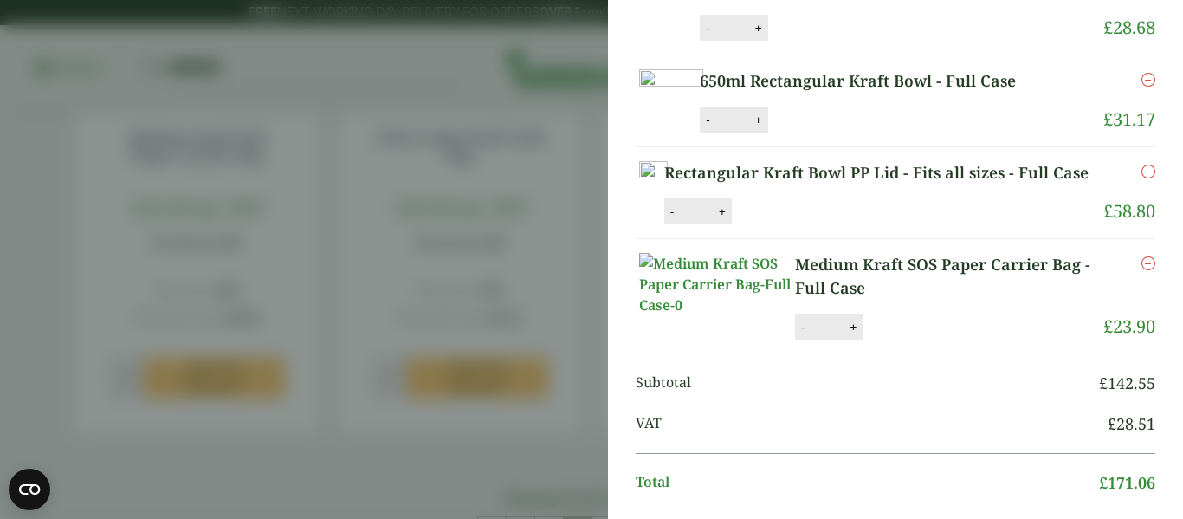
scroll to position [0, 0]
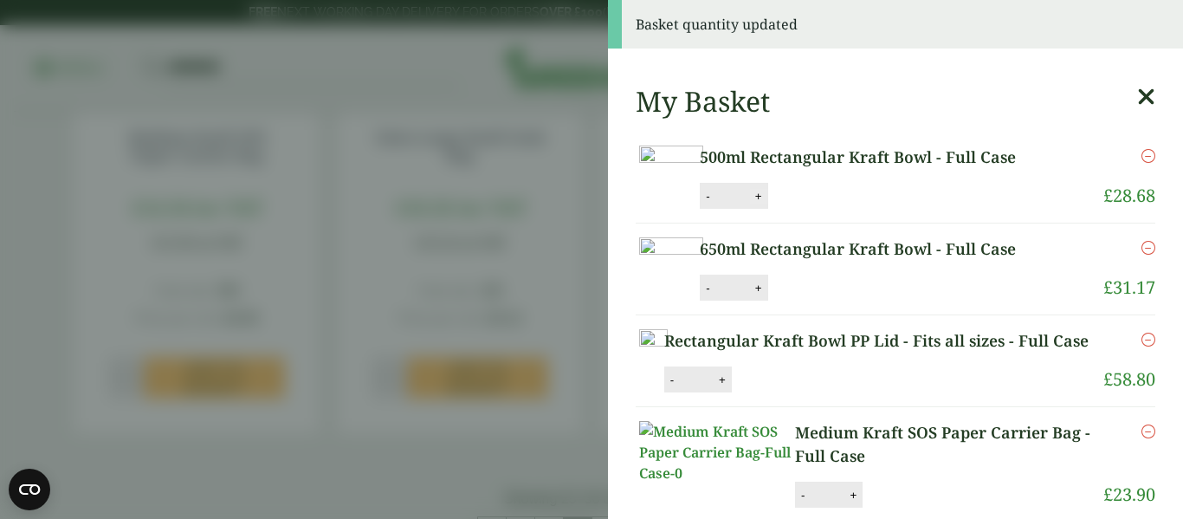
click at [767, 204] on button "+" at bounding box center [758, 196] width 17 height 15
click at [714, 204] on button "-" at bounding box center [708, 196] width 14 height 15
type input "*"
click at [858, 210] on button "Update" at bounding box center [815, 197] width 87 height 26
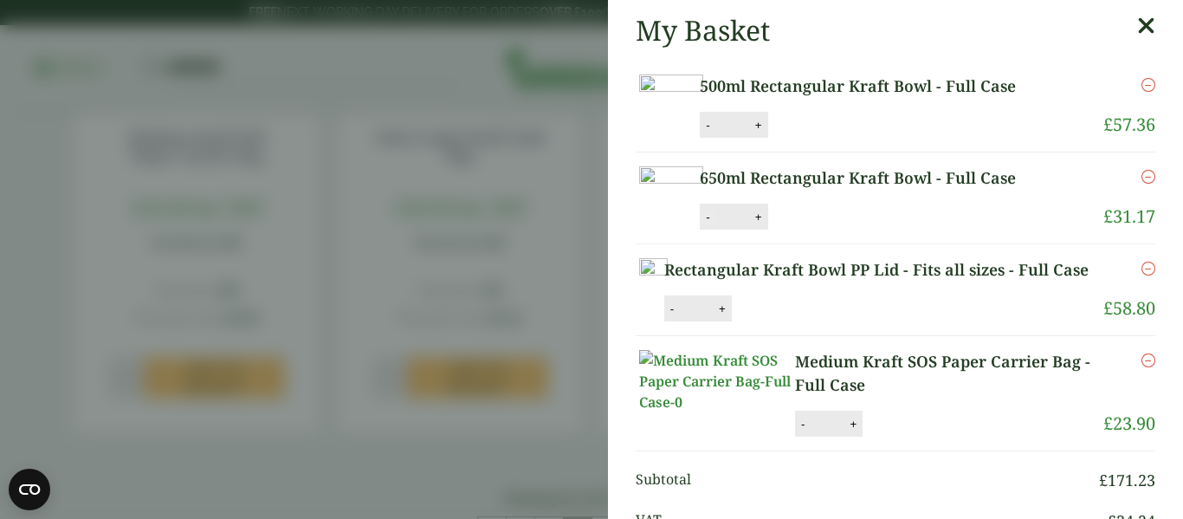
click at [714, 224] on button "-" at bounding box center [708, 217] width 14 height 15
type input "*"
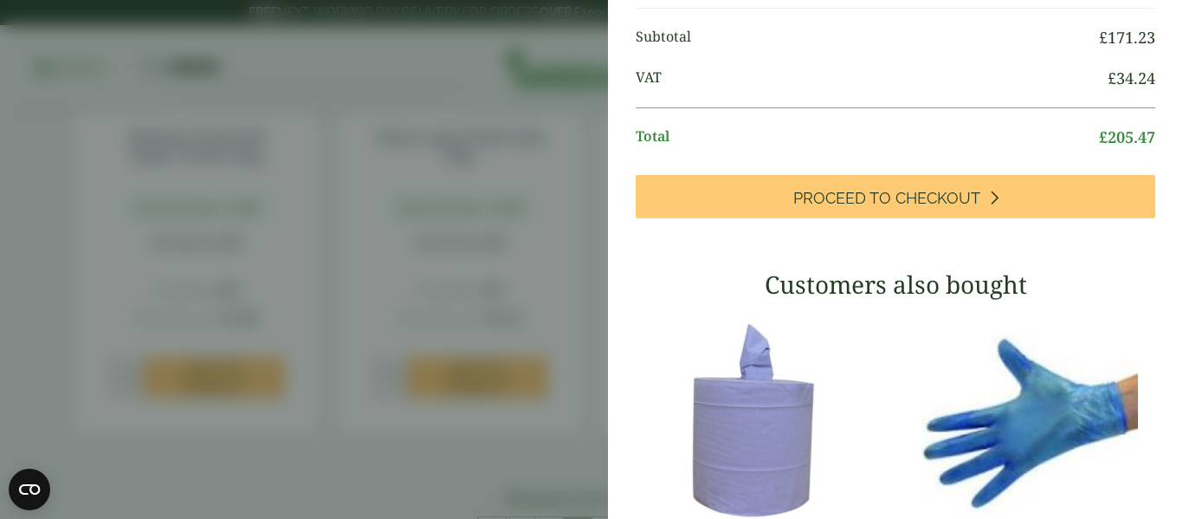
scroll to position [442, 0]
type input "*"
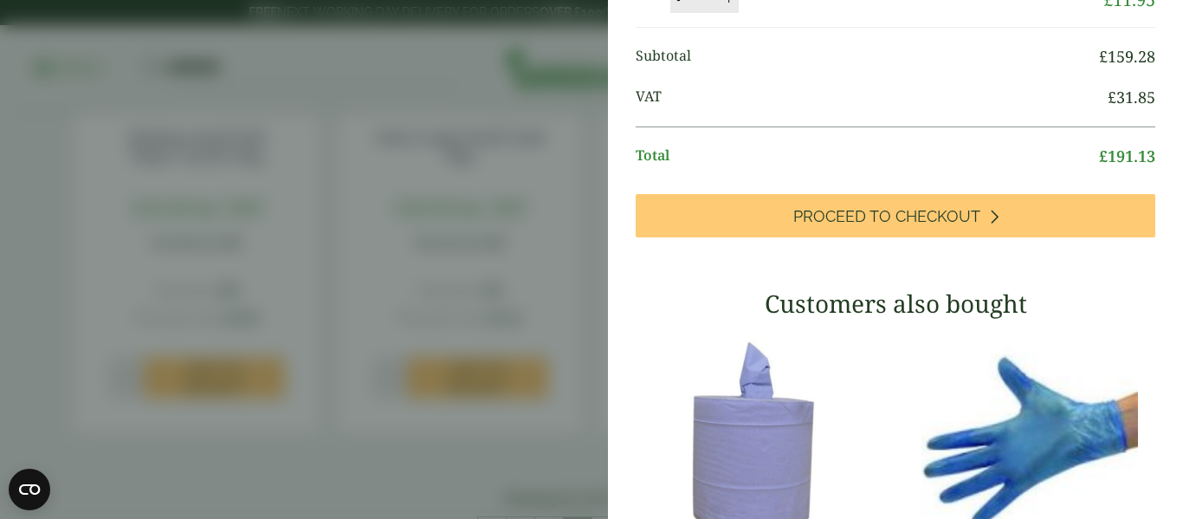
scroll to position [0, 0]
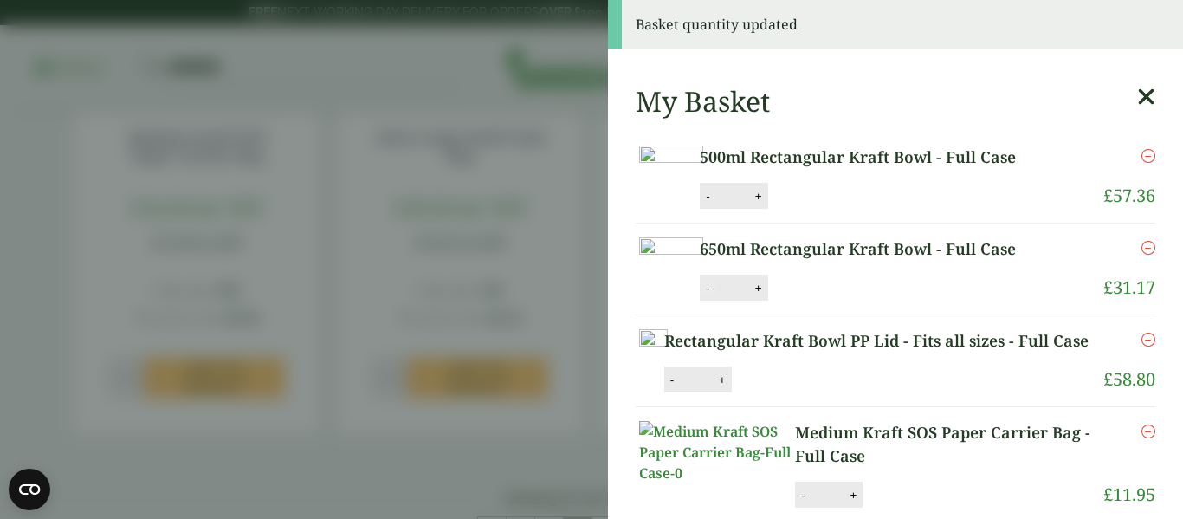
click at [714, 295] on button "-" at bounding box center [708, 288] width 14 height 15
click at [858, 301] on button "Update" at bounding box center [815, 288] width 87 height 26
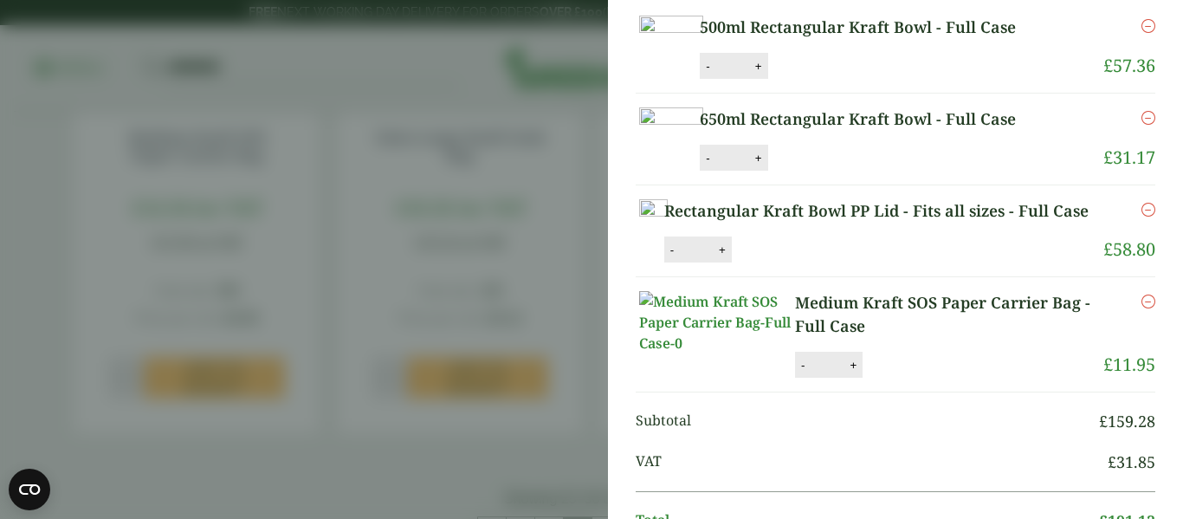
scroll to position [58, 0]
click at [714, 166] on button "-" at bounding box center [708, 159] width 14 height 15
click at [858, 172] on button "Update" at bounding box center [815, 159] width 87 height 26
type input "*"
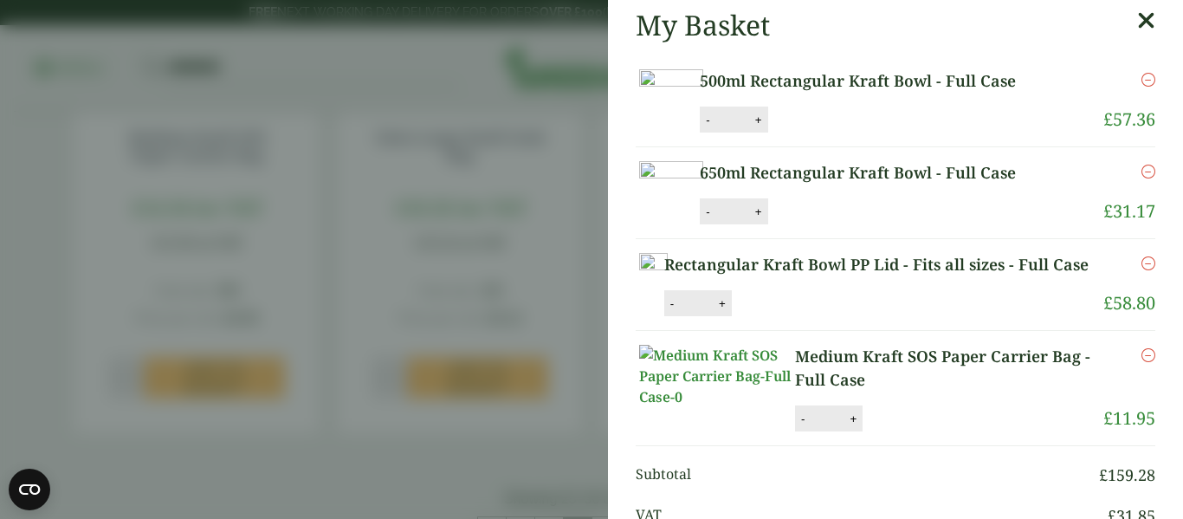
scroll to position [0, 0]
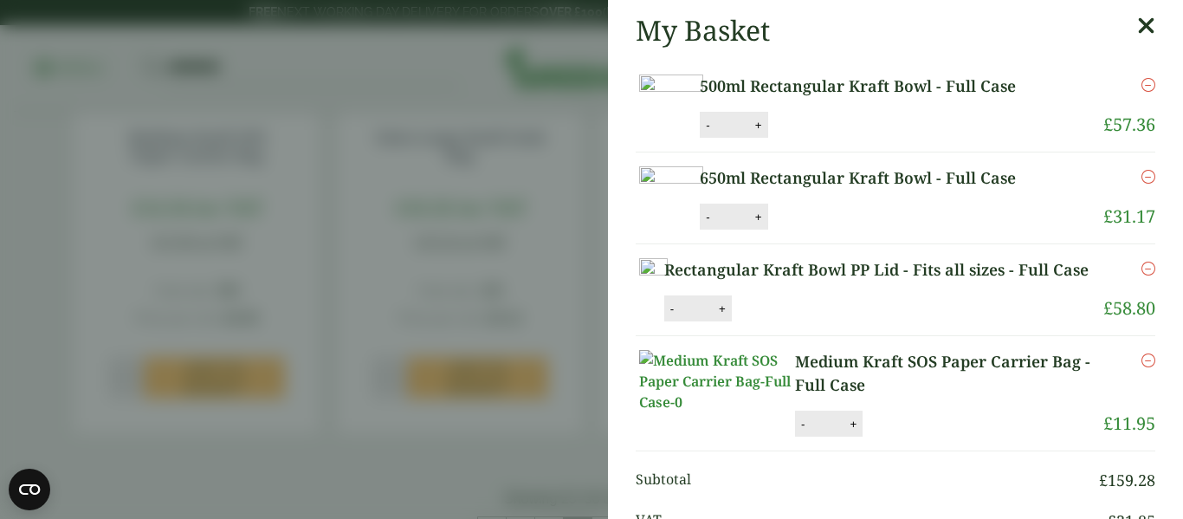
click at [1141, 184] on icon "Remove this item" at bounding box center [1148, 177] width 14 height 14
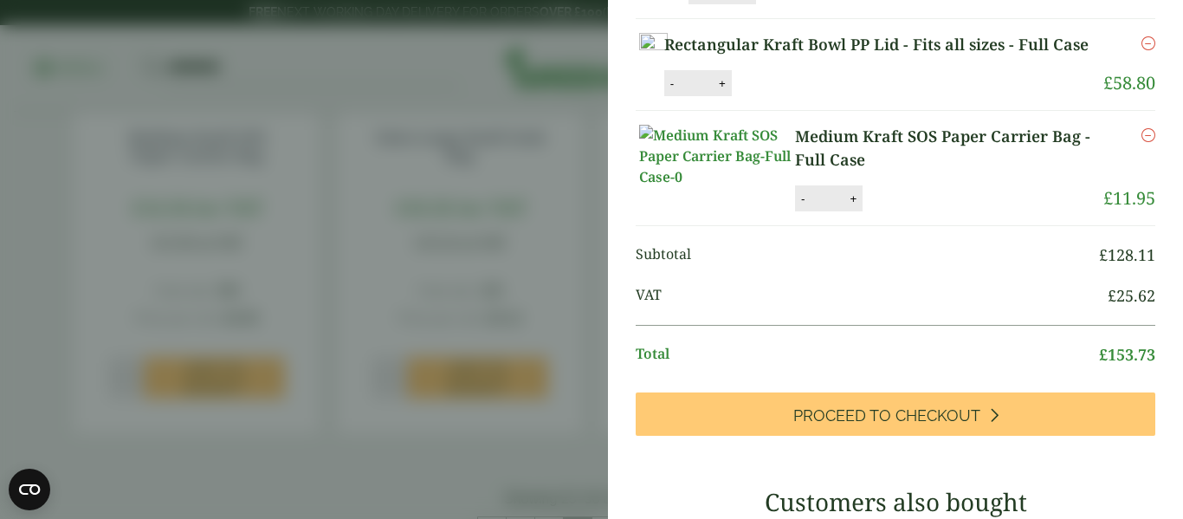
scroll to position [203, 0]
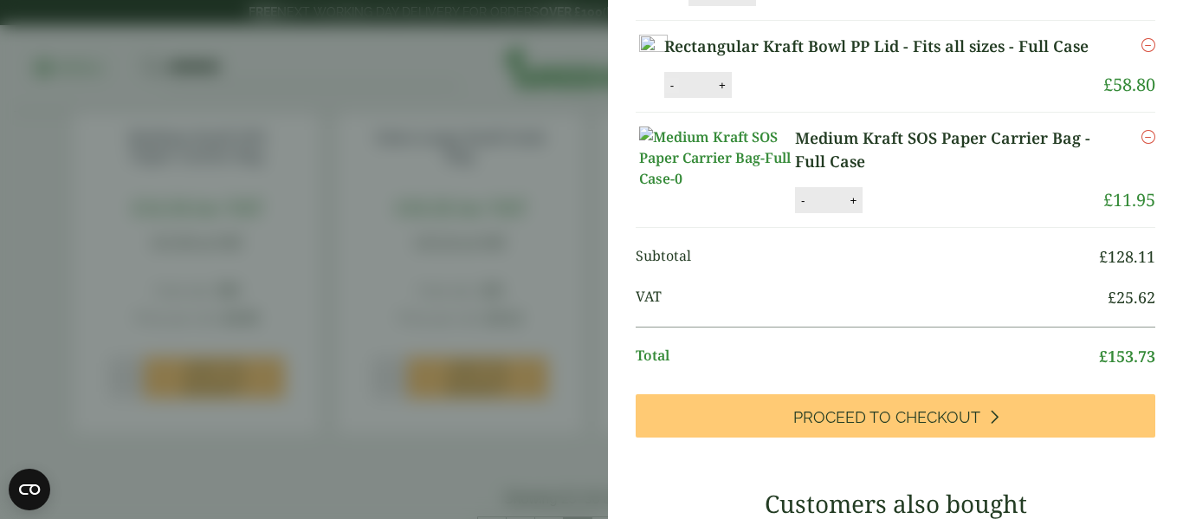
click at [679, 93] on button "-" at bounding box center [672, 85] width 14 height 15
type input "*"
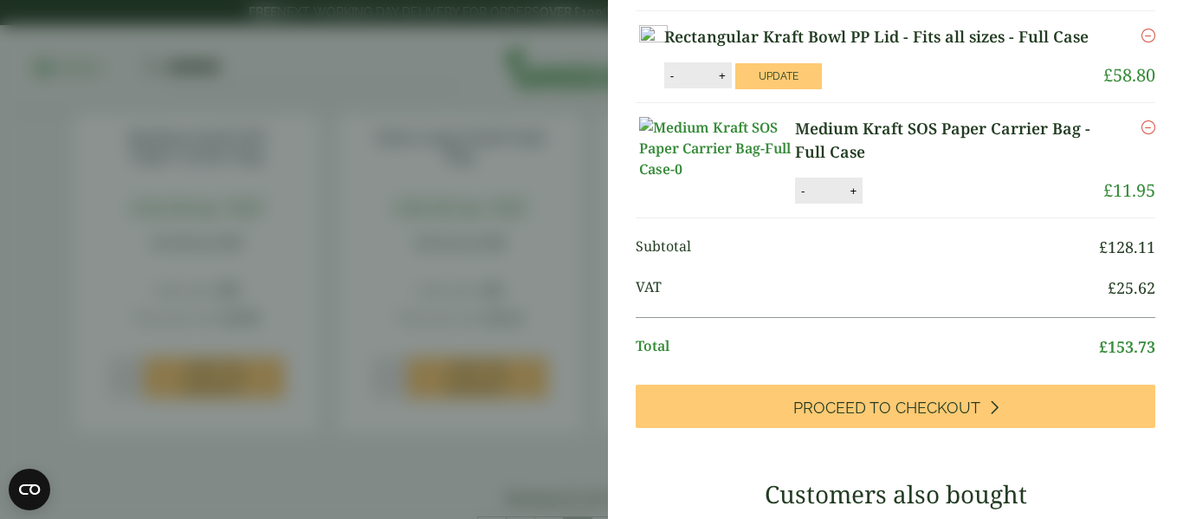
scroll to position [132, 0]
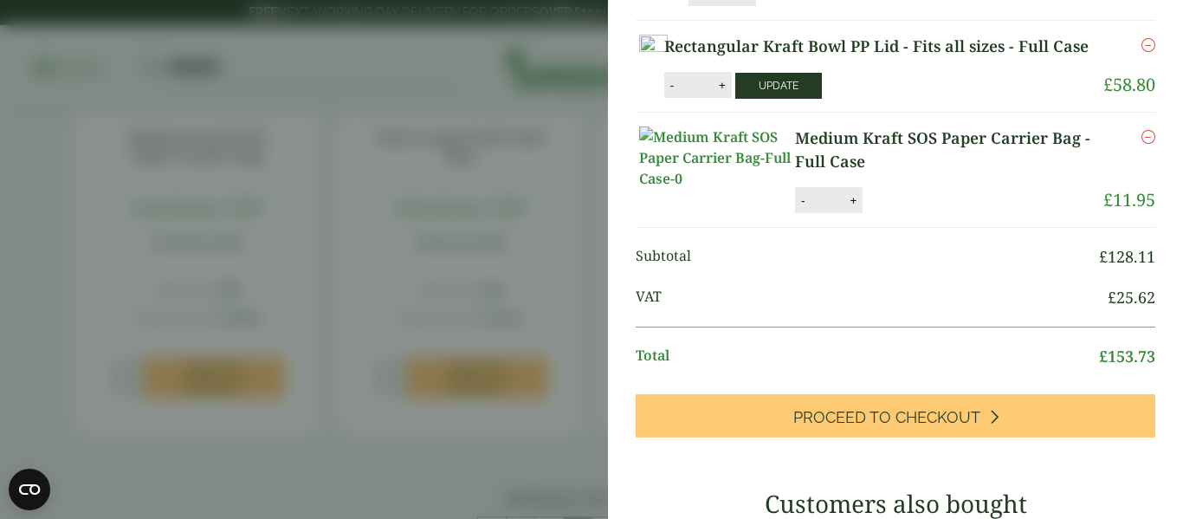
click at [822, 99] on button "Update" at bounding box center [778, 86] width 87 height 26
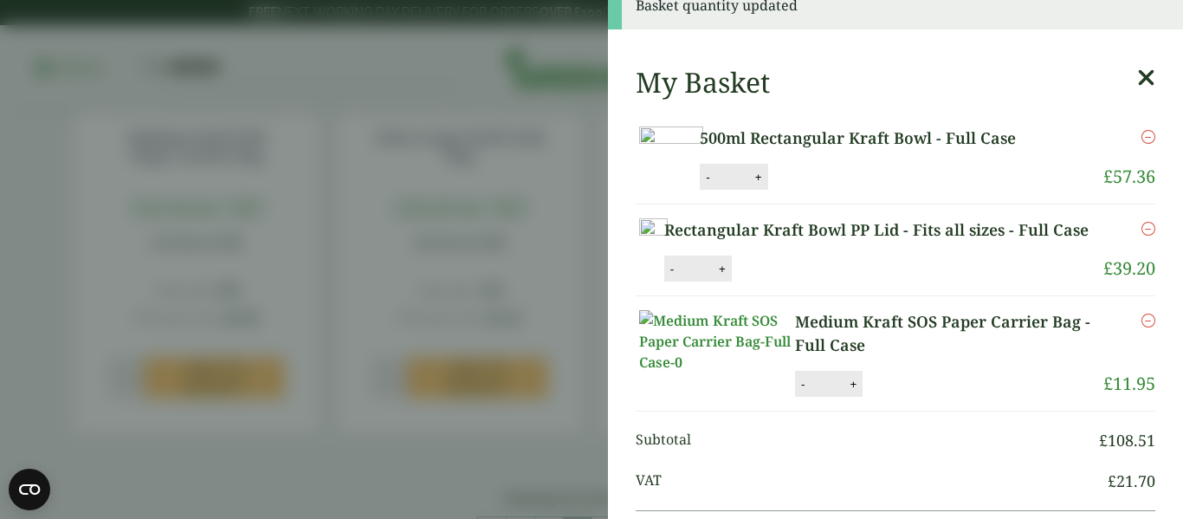
scroll to position [16, 0]
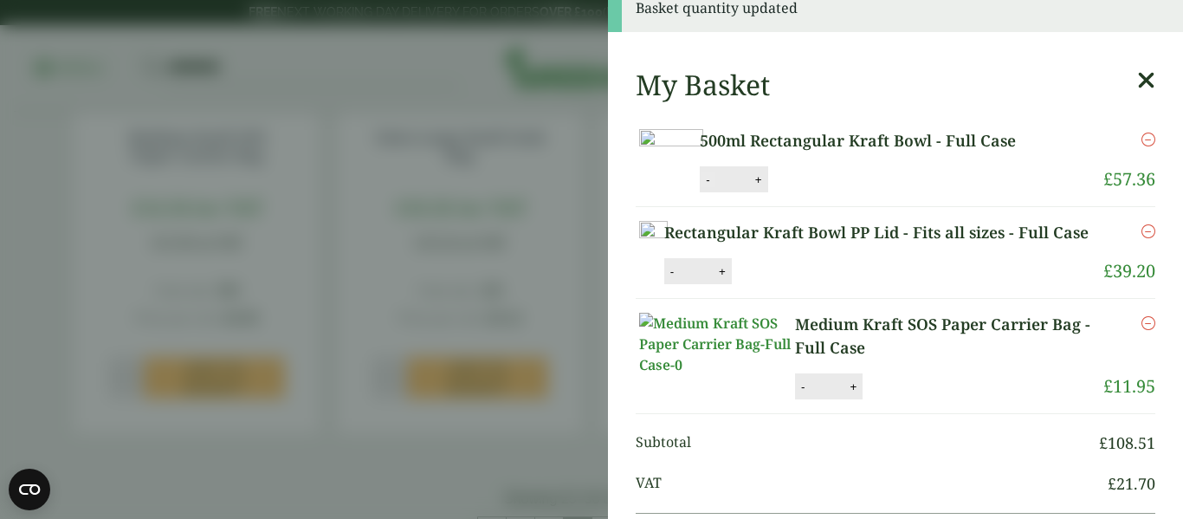
click at [714, 187] on button "-" at bounding box center [708, 179] width 14 height 15
type input "*"
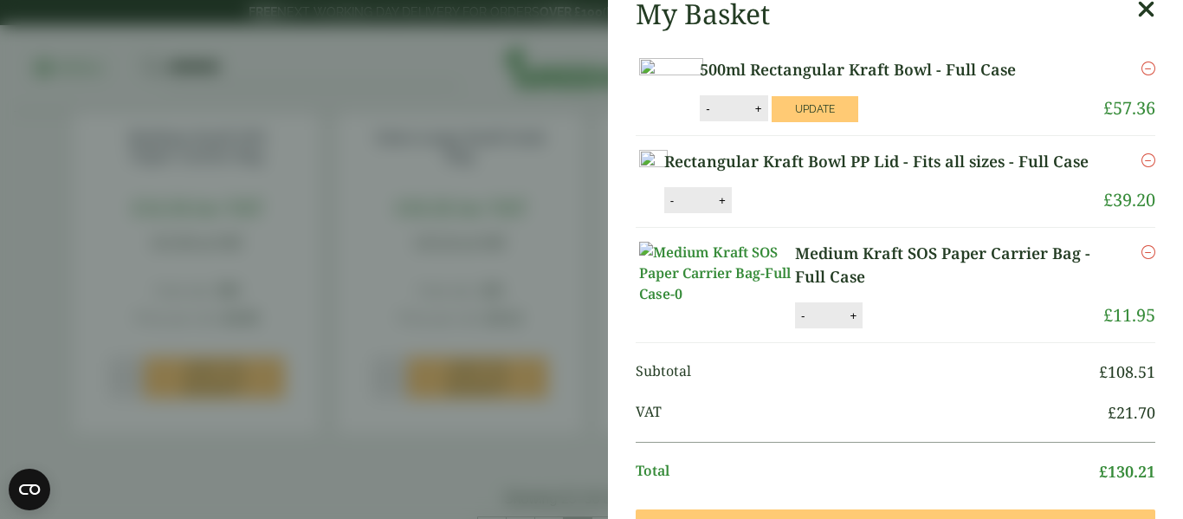
scroll to position [8, 0]
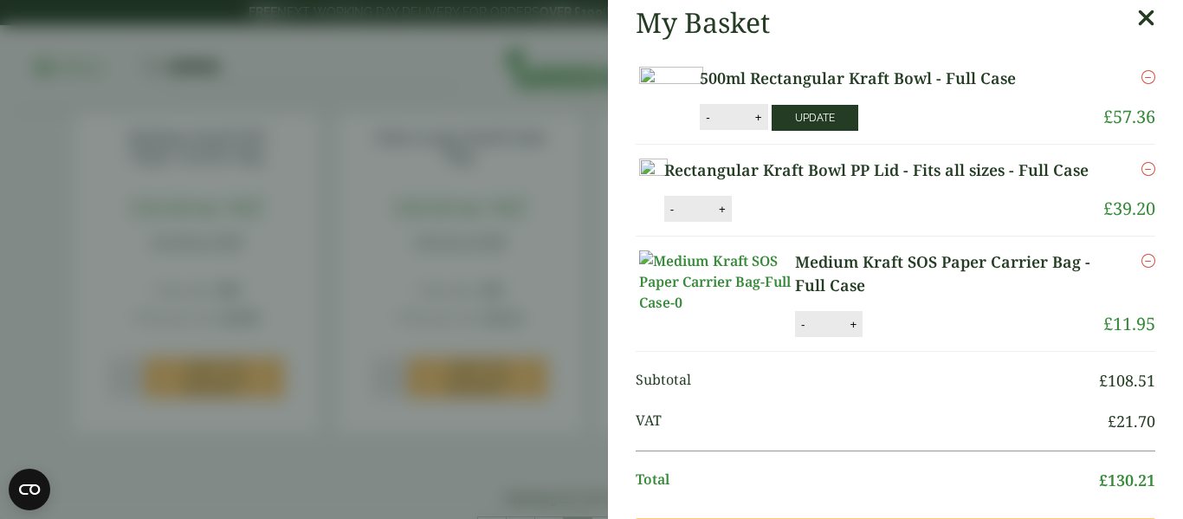
click at [858, 131] on button "Update" at bounding box center [815, 118] width 87 height 26
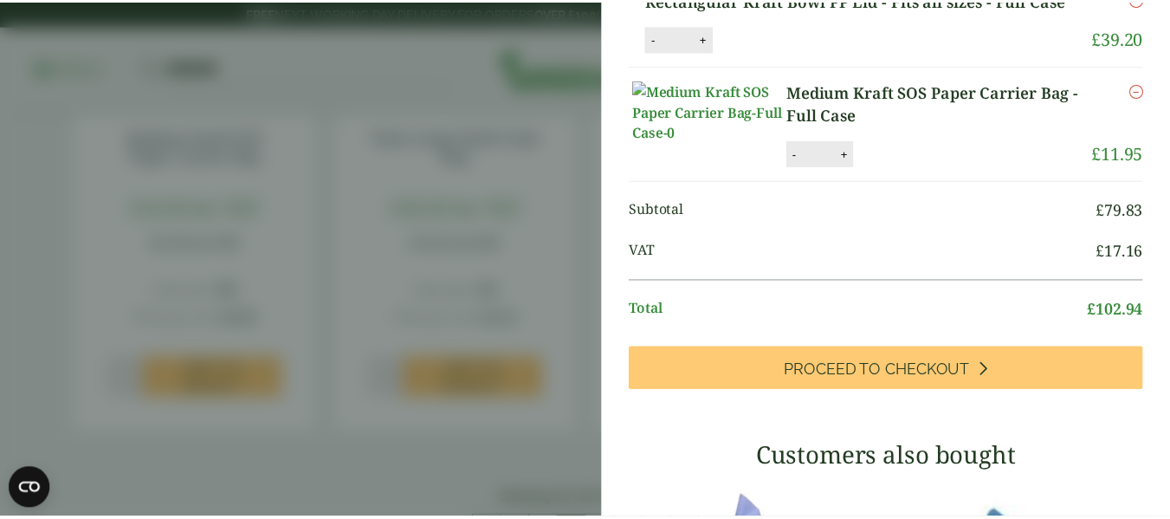
scroll to position [181, 0]
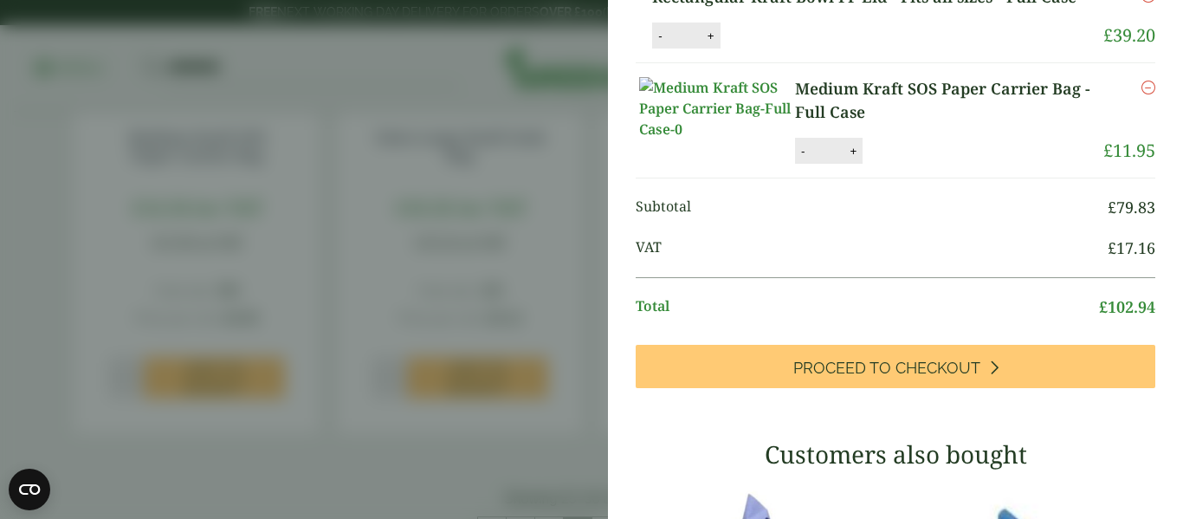
click at [277, 197] on aside "My Basket 500ml Rectangular Kraft Bowl - Full Case 500ml Rectangular Kraft Bowl…" at bounding box center [591, 259] width 1183 height 519
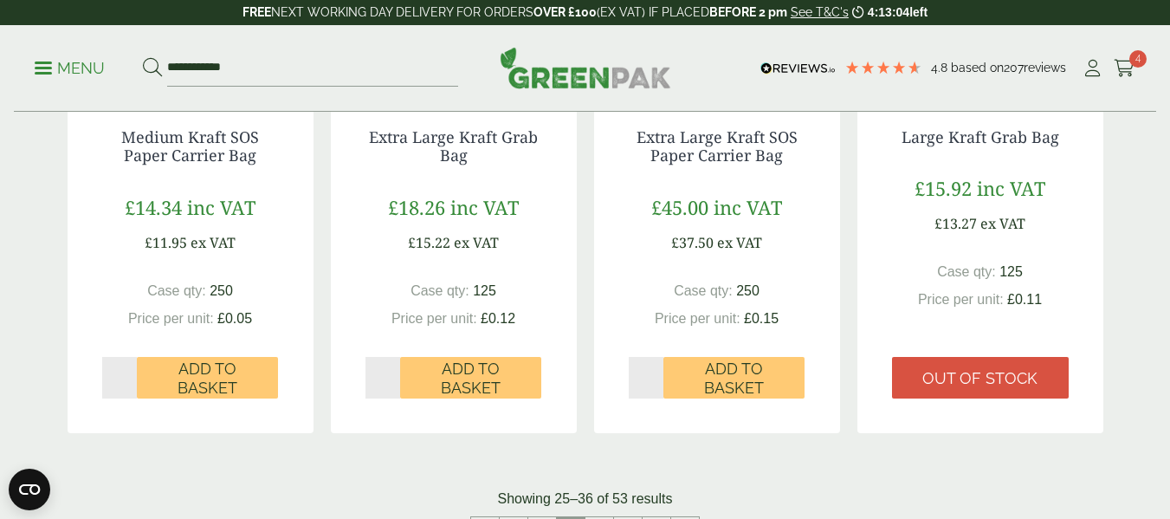
click at [277, 197] on div "£14.34 inc VAT £11.95 ex VAT" at bounding box center [190, 223] width 177 height 60
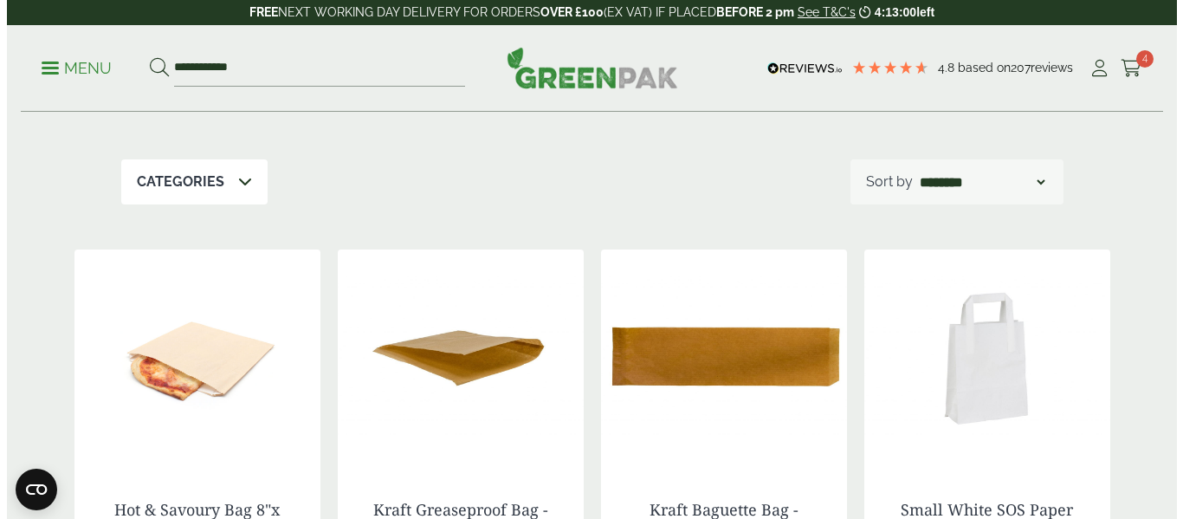
scroll to position [0, 0]
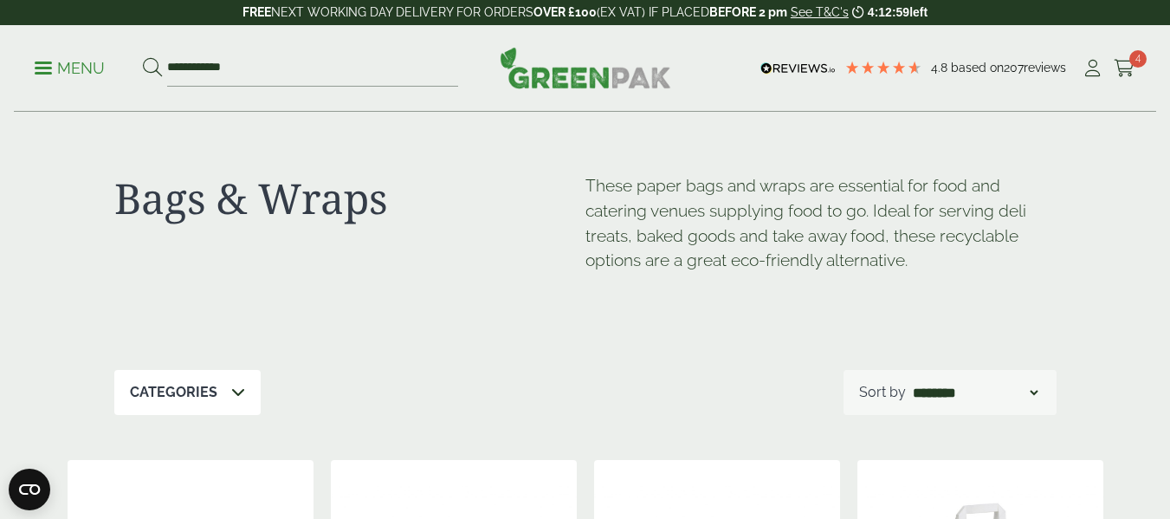
click at [44, 58] on p "Menu" at bounding box center [70, 68] width 70 height 21
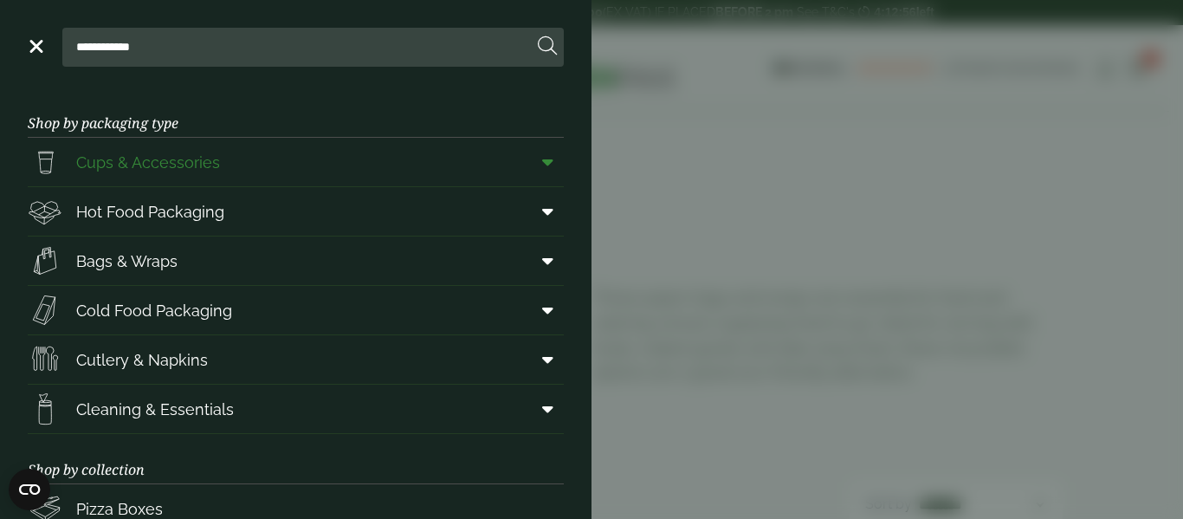
click at [184, 165] on span "Cups & Accessories" at bounding box center [148, 162] width 144 height 23
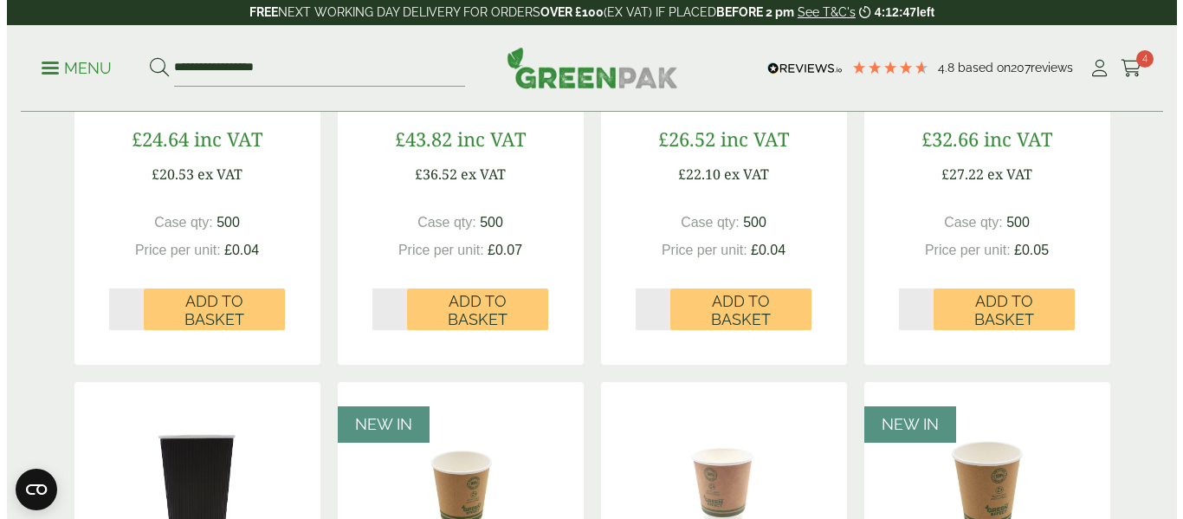
scroll to position [881, 0]
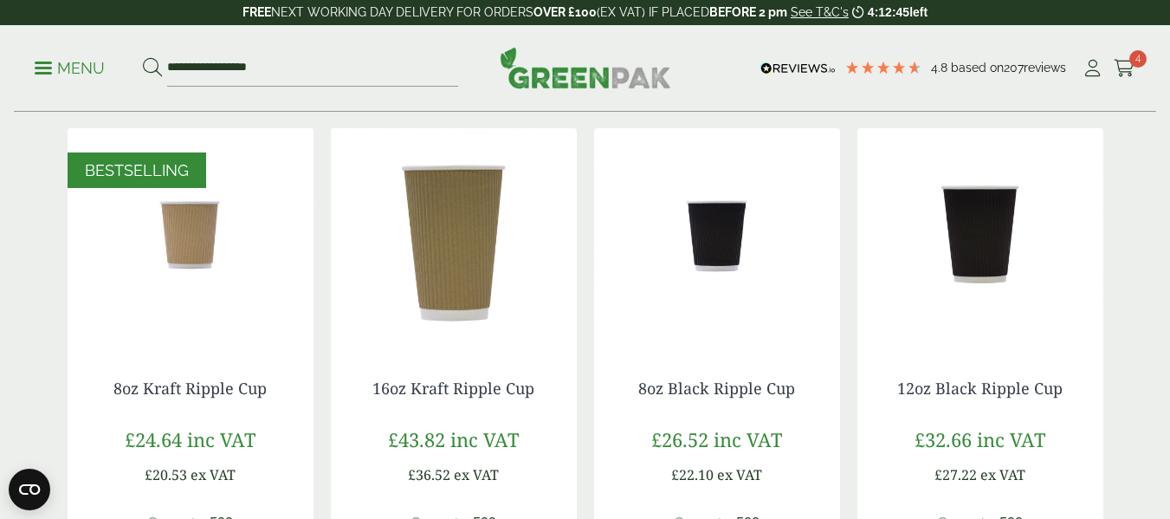
click at [47, 61] on link "Menu" at bounding box center [70, 66] width 70 height 17
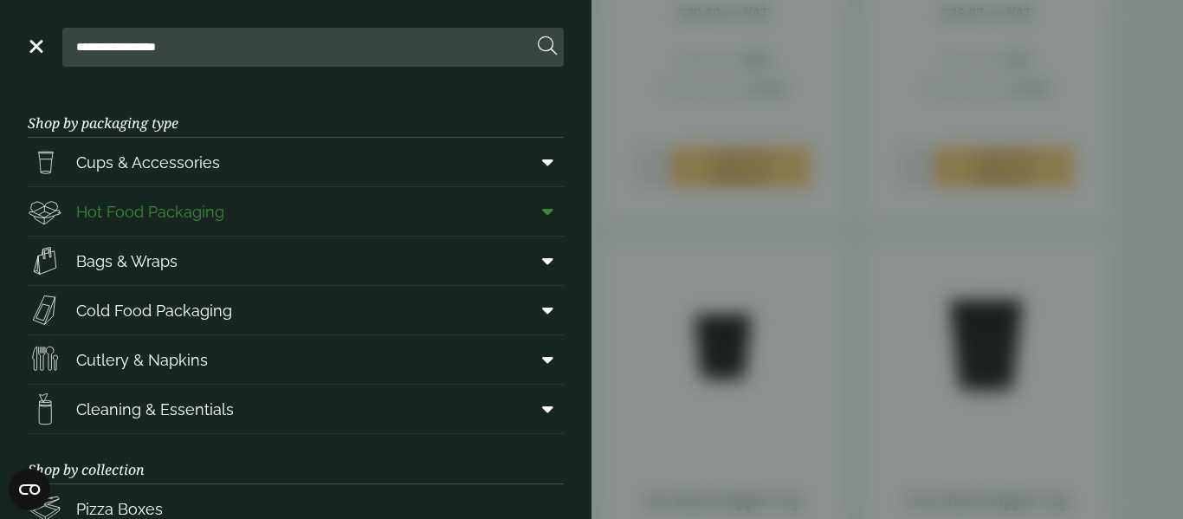
click at [183, 223] on span "Hot Food Packaging" at bounding box center [150, 211] width 148 height 23
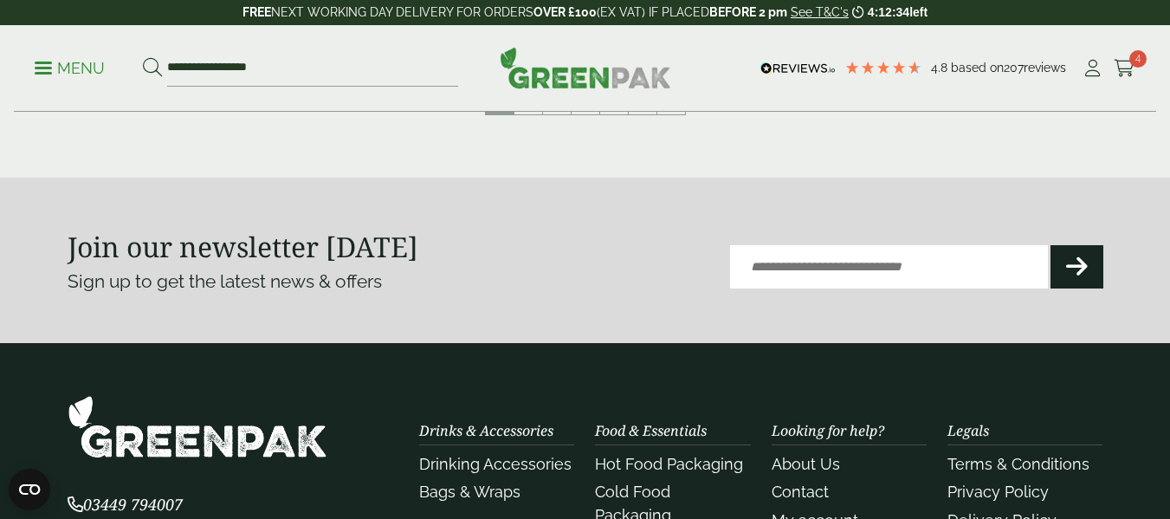
scroll to position [2100, 0]
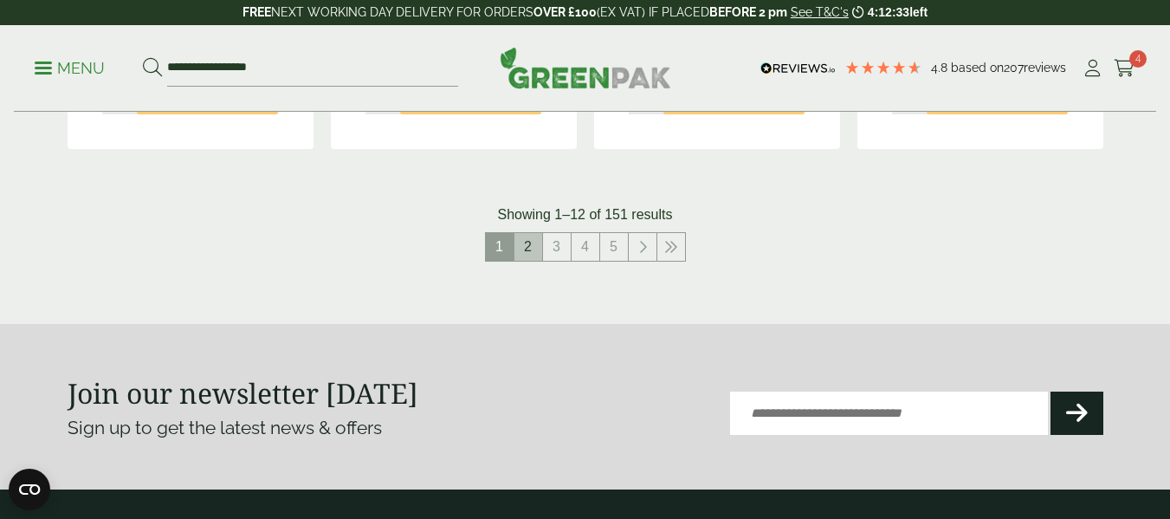
click at [529, 246] on link "2" at bounding box center [528, 247] width 28 height 28
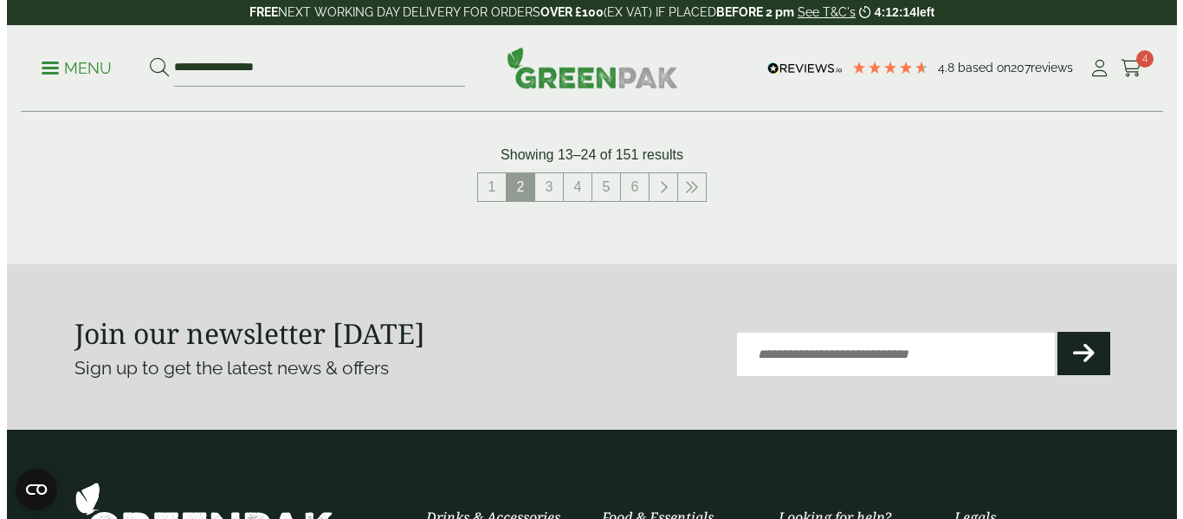
scroll to position [2208, 0]
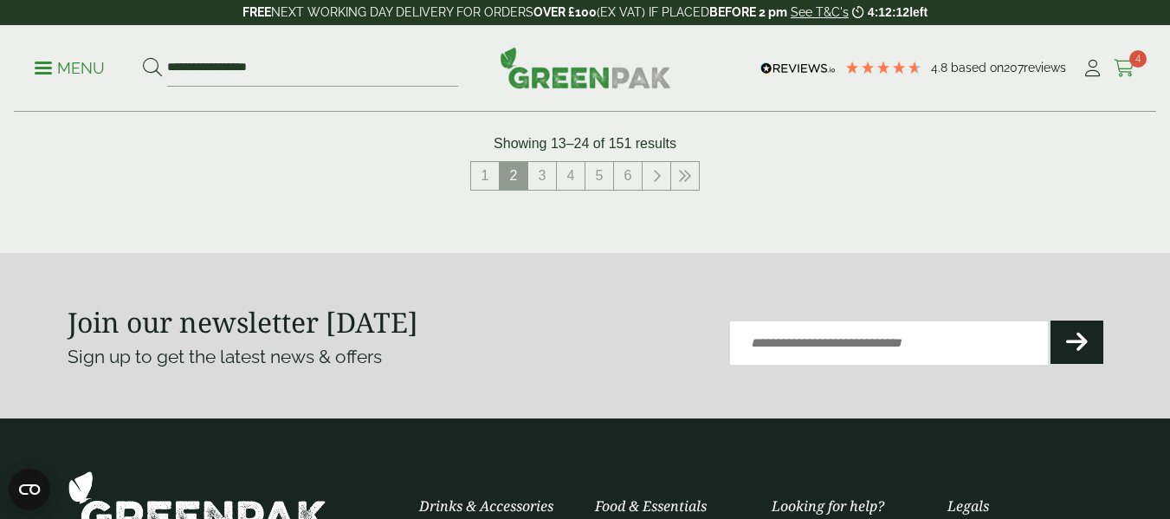
click at [1127, 68] on icon at bounding box center [1125, 68] width 22 height 17
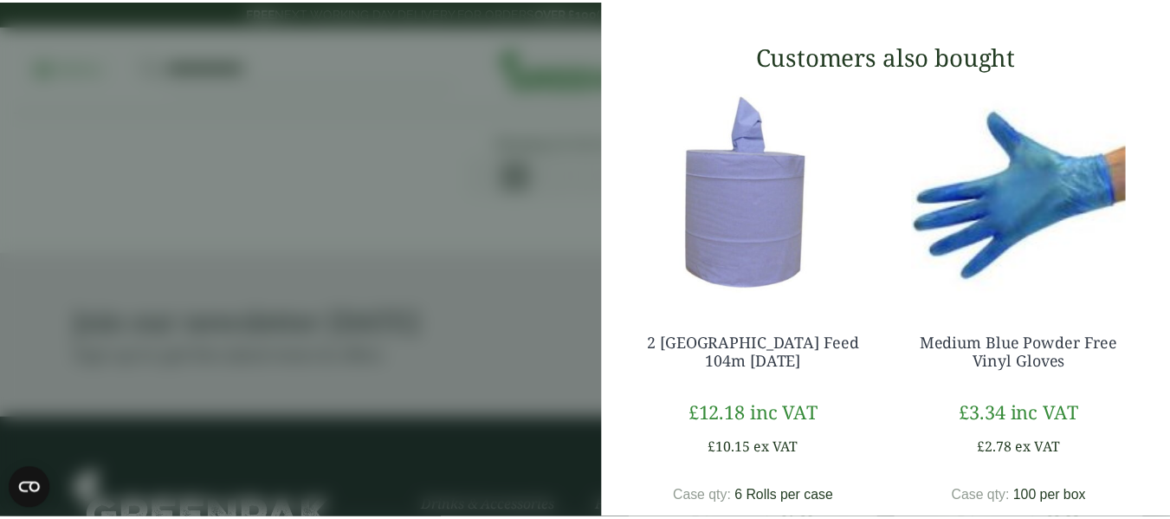
scroll to position [574, 0]
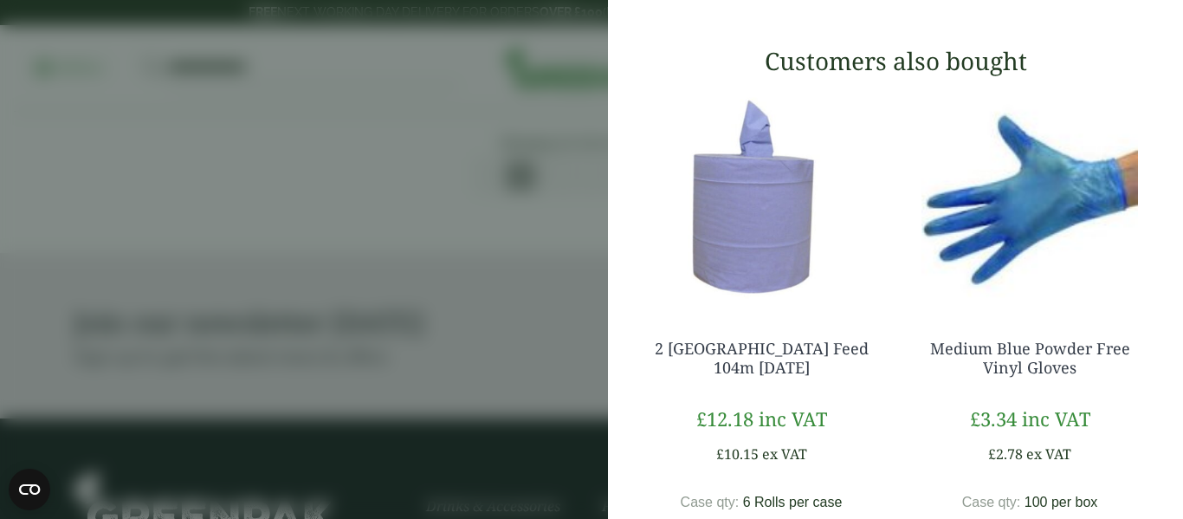
click at [525, 55] on aside "My Basket 500ml Rectangular Kraft Bowl - Full Case 500ml Rectangular Kraft Bowl…" at bounding box center [591, 259] width 1183 height 519
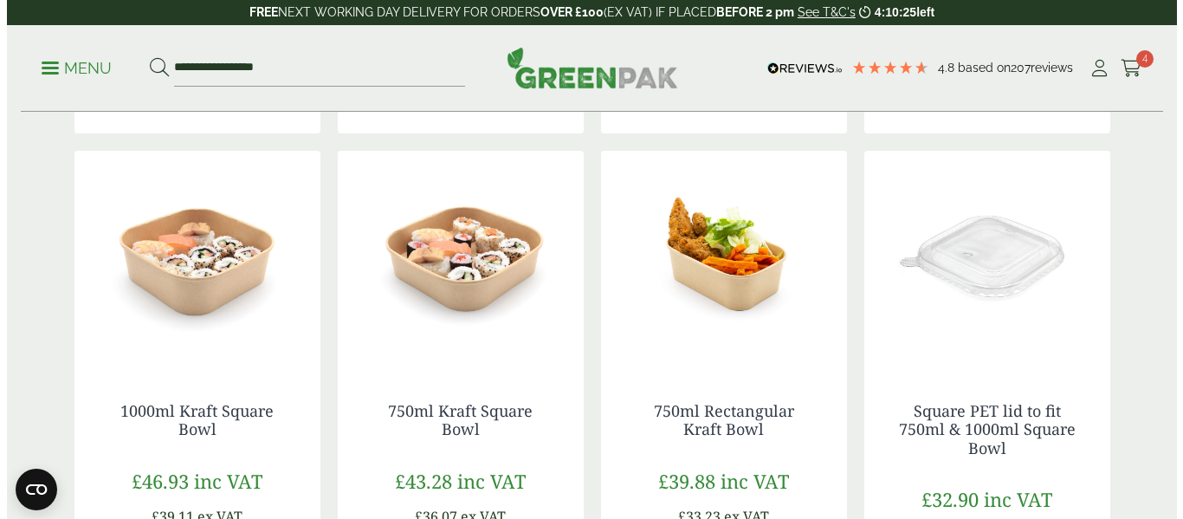
scroll to position [948, 0]
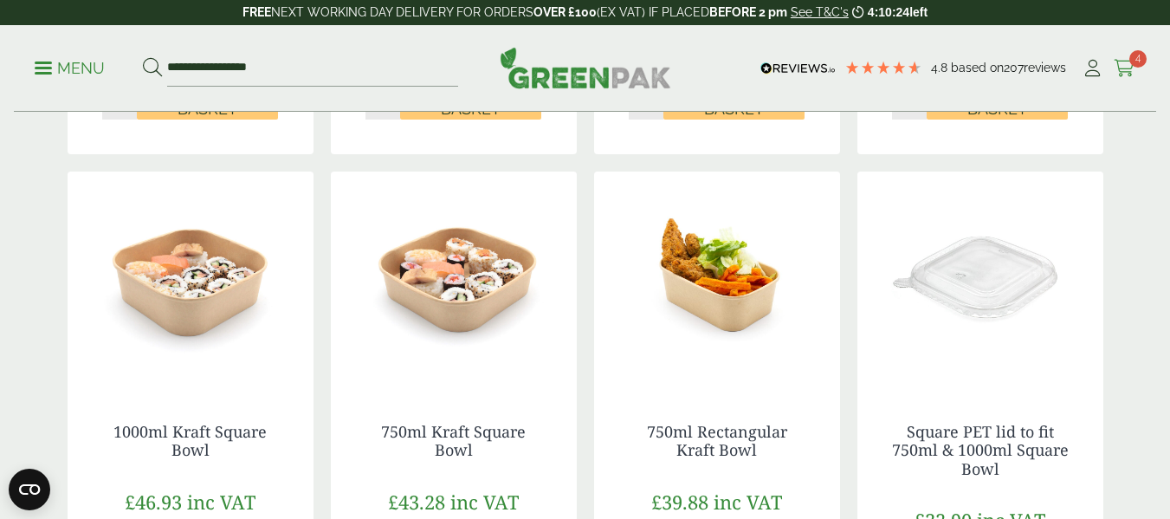
click at [1133, 67] on icon at bounding box center [1125, 68] width 22 height 17
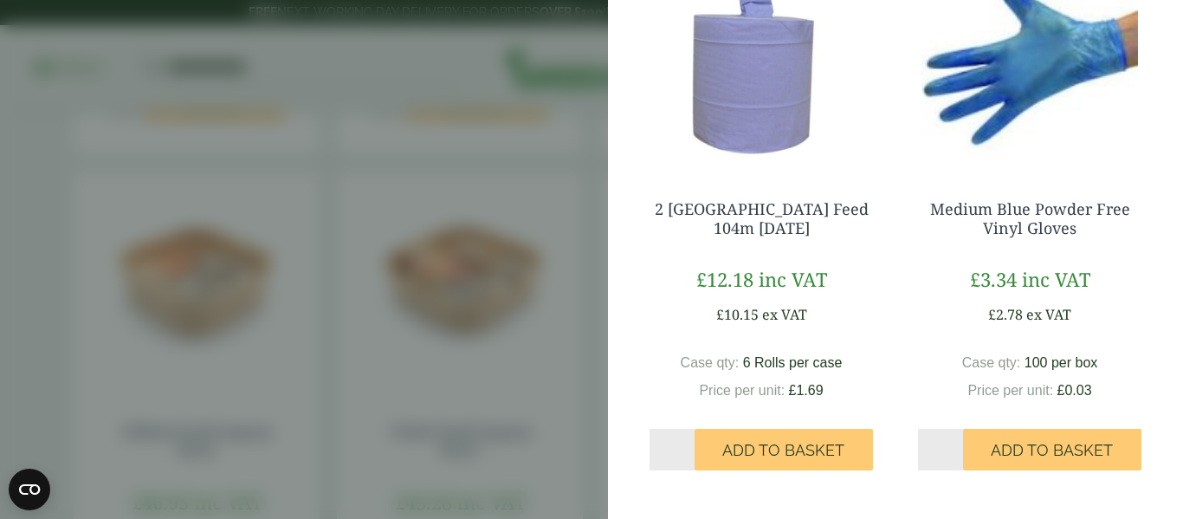
scroll to position [0, 0]
